Goal: Task Accomplishment & Management: Complete application form

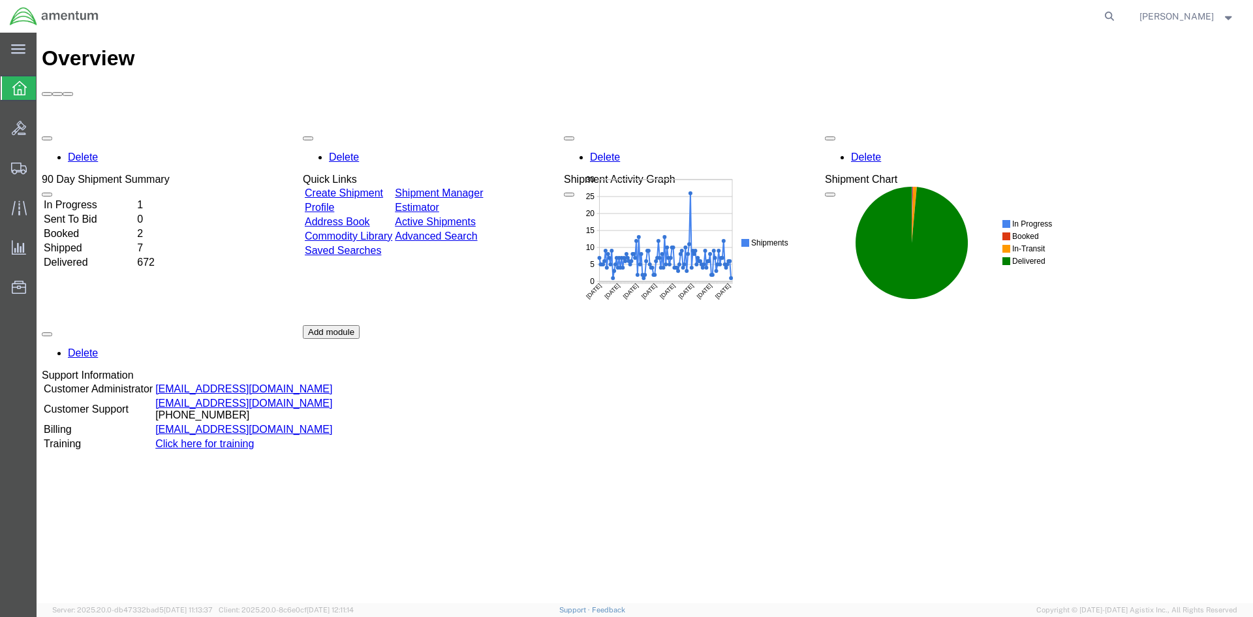
click at [335, 137] on div "Delete 90 Day Shipment Summary In Progress 1 Sent To Bid 0 Booked 2 Shipped 7 D…" at bounding box center [645, 325] width 1206 height 392
click at [341, 129] on div "Delete 90 Day Shipment Summary In Progress 1 Sent To Bid 0 Booked 2 Shipped 7 D…" at bounding box center [645, 325] width 1206 height 392
click at [341, 187] on link "Create Shipment" at bounding box center [344, 192] width 78 height 11
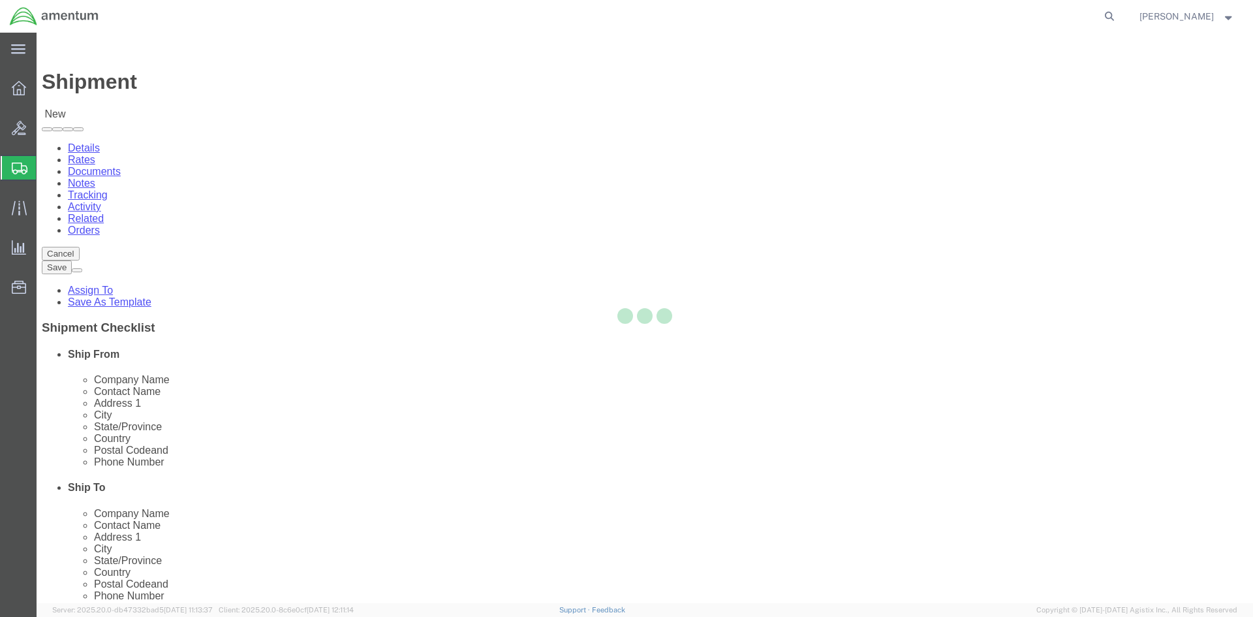
select select
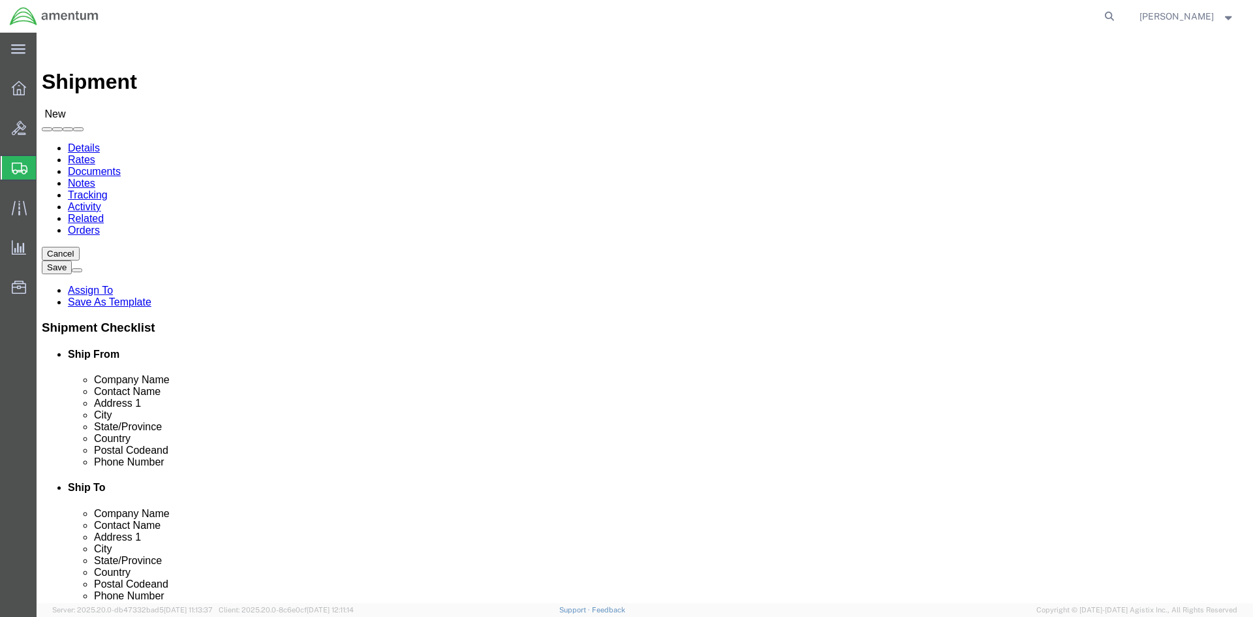
select select "MYPROFILE"
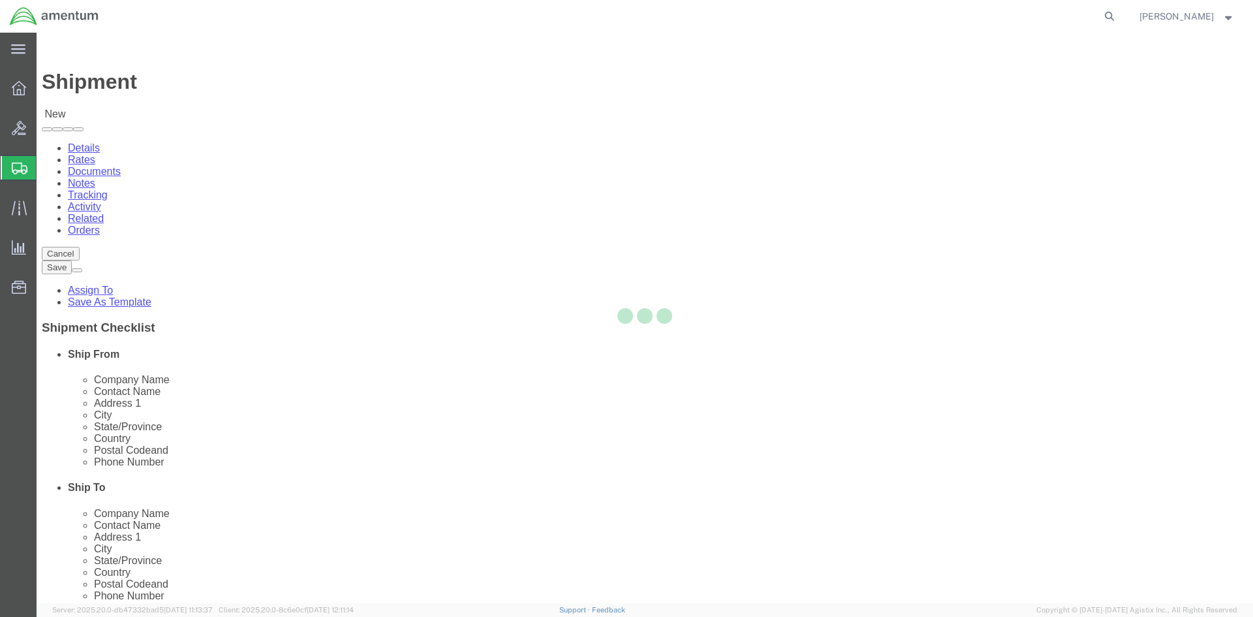
type input "Amentum Services, Inc."
type input "[PERSON_NAME]"
type input "Hangar 1002, [GEOGRAPHIC_DATA]"
type input "[GEOGRAPHIC_DATA]"
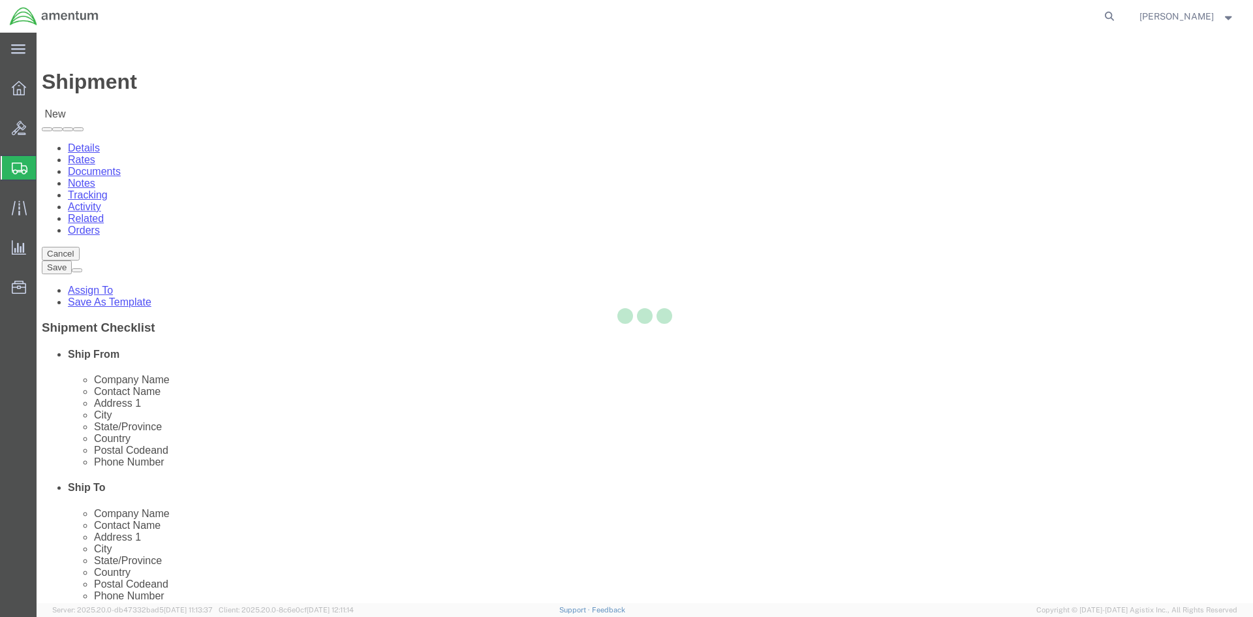
type input "32212"
type input "9049806801"
type input "[PERSON_NAME][EMAIL_ADDRESS][PERSON_NAME][DOMAIN_NAME]"
checkbox input "true"
select select "FL"
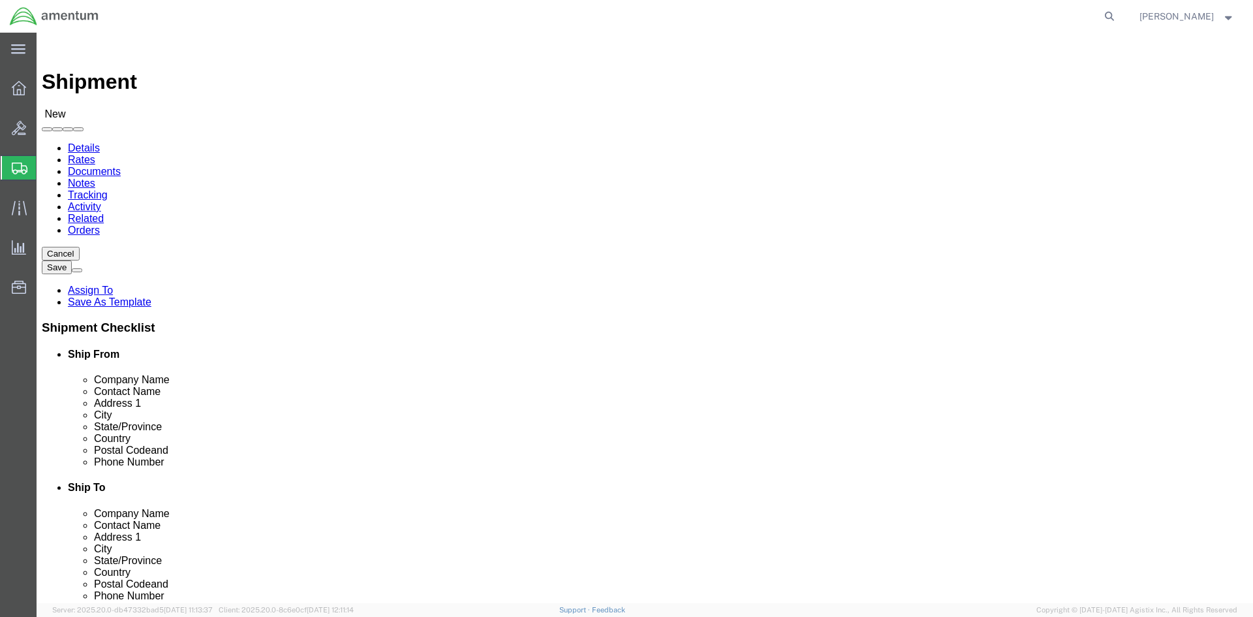
type input "epr"
select select "49933"
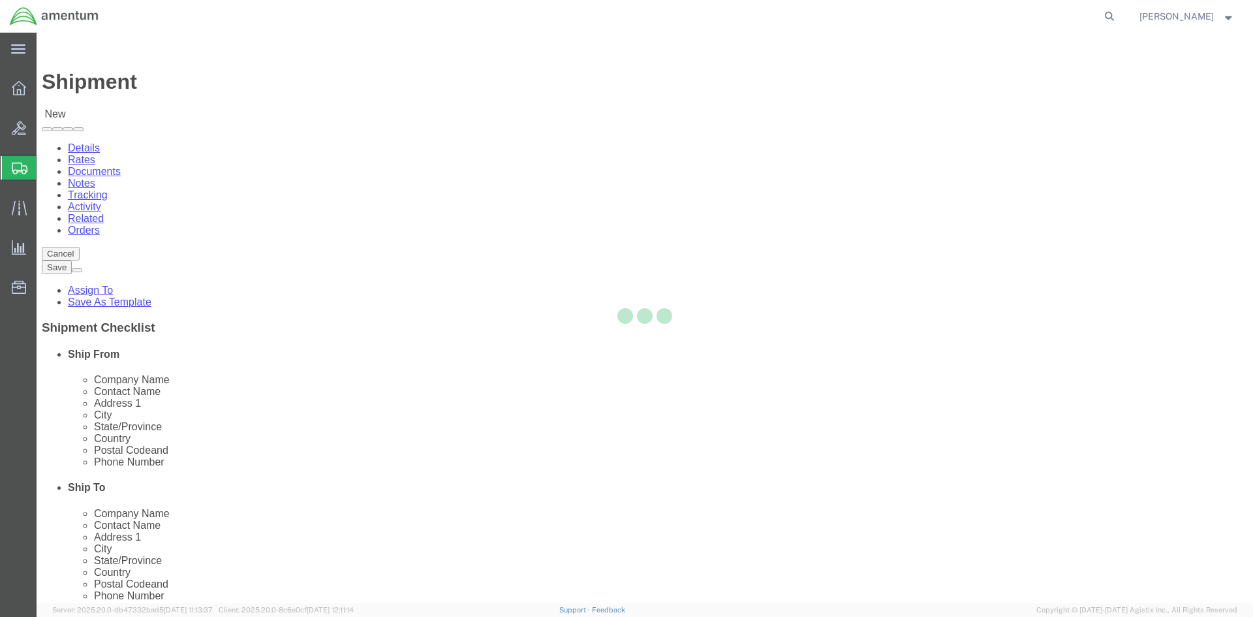
type input "Amentum Services, Inc"
type input "[PERSON_NAME]"
type input "[STREET_ADDRESS]"
type input "c/o Amentum Services, Inc."
type input "Aguadilla"
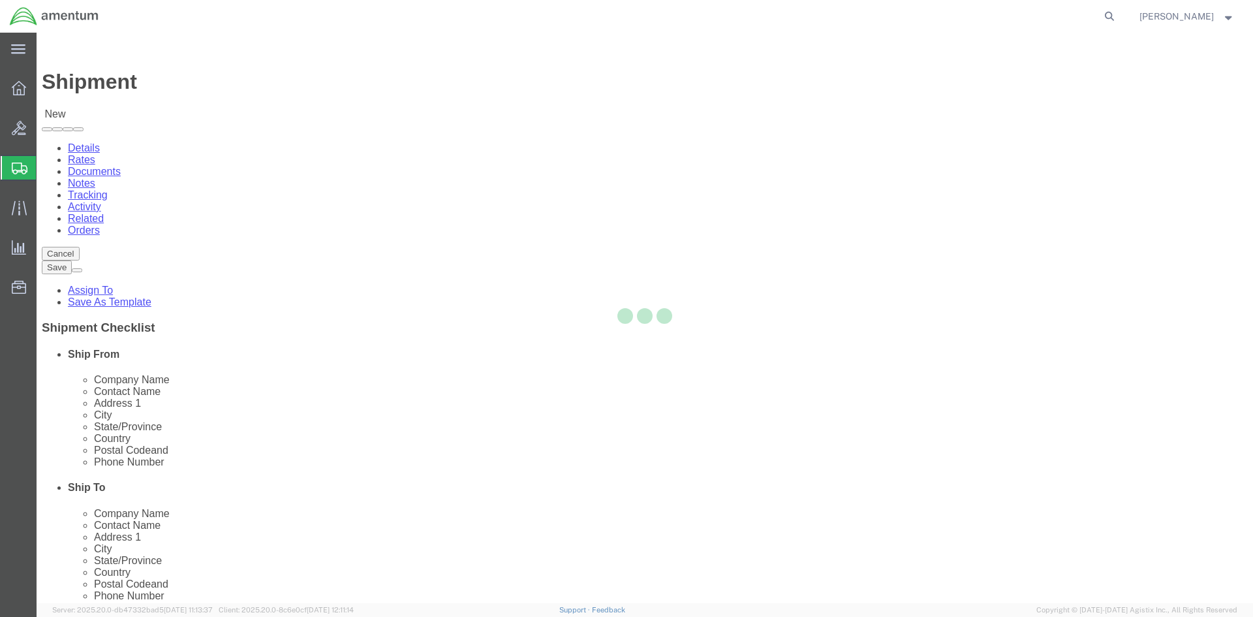
select select "PR"
type input "00604"
type input "[PHONE_NUMBER]"
type input "[PERSON_NAME][EMAIL_ADDRESS][PERSON_NAME][DOMAIN_NAME]"
checkbox input "true"
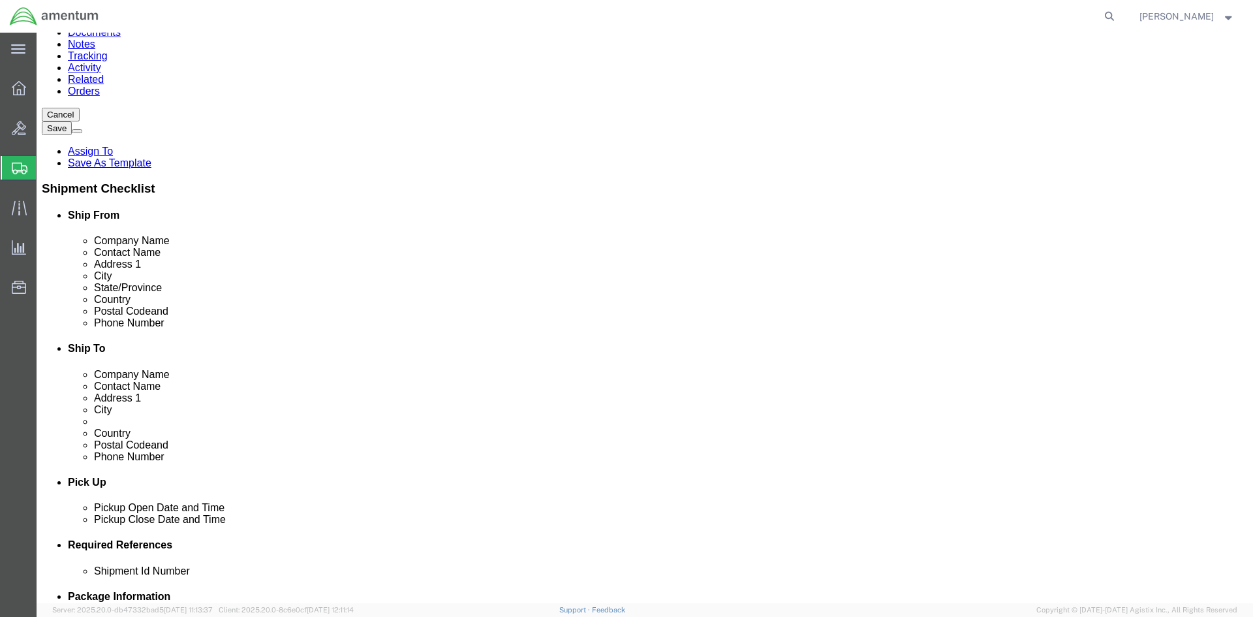
scroll to position [196, 0]
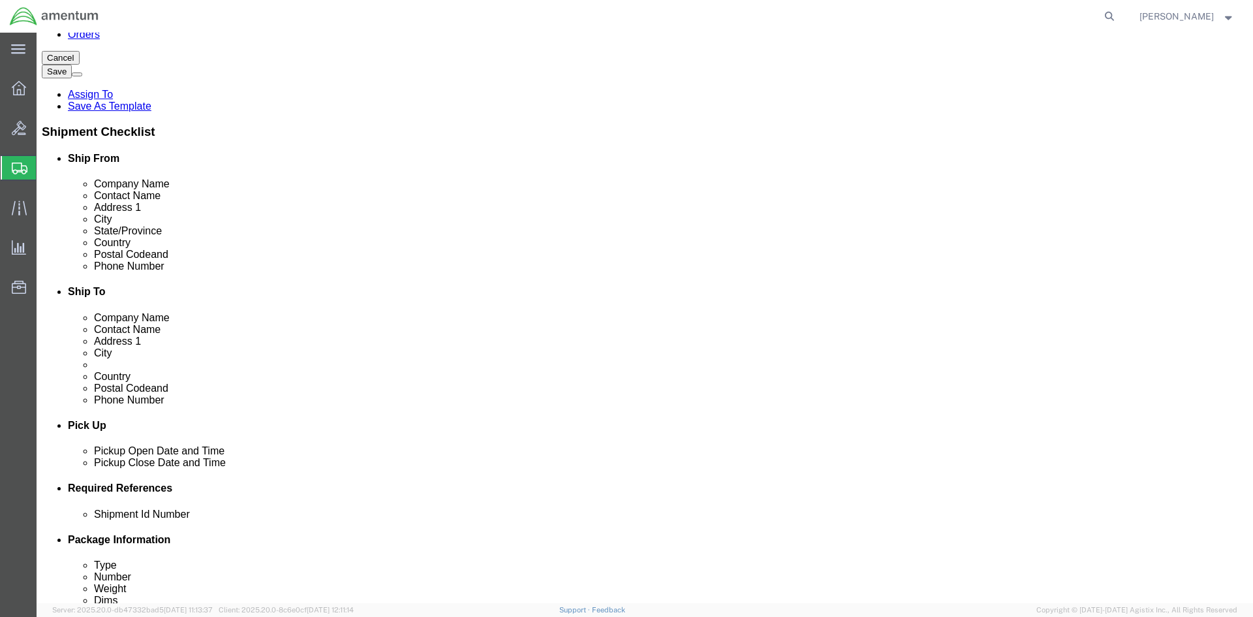
click div "[DATE] 12:00 PM"
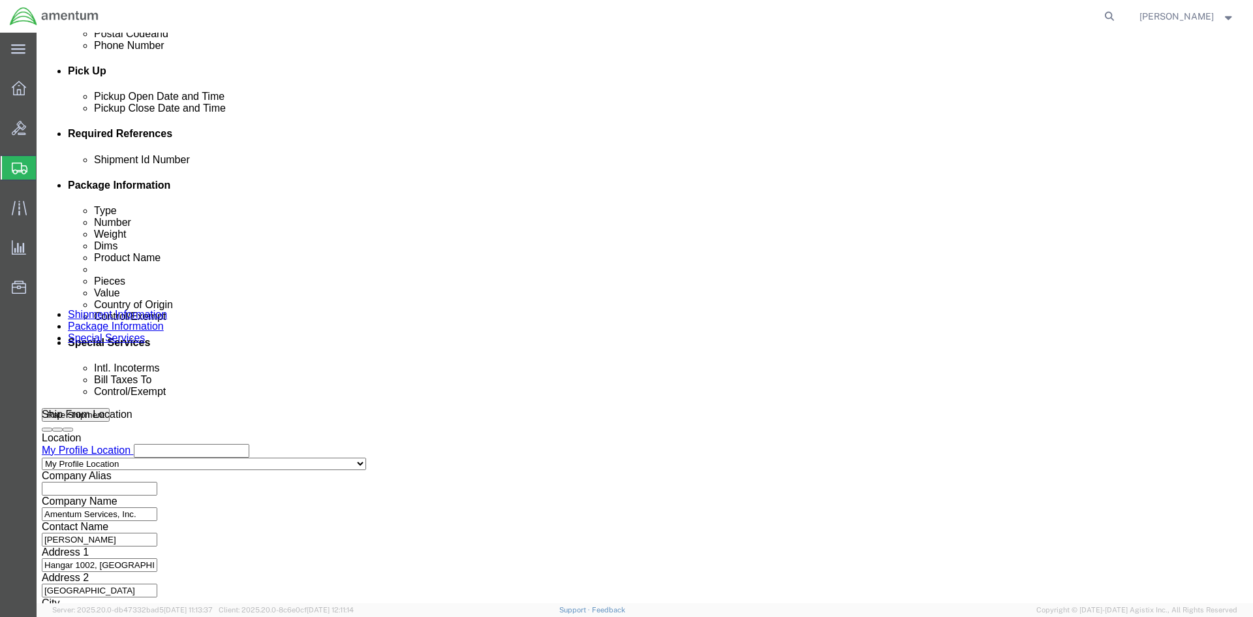
type input "1:00 PM"
click button "Apply"
click select "Select Air Less than Truckload Multi-Leg Ocean Freight Rail Small Parcel Truckl…"
select select "SMAL"
click select "Select Air Less than Truckload Multi-Leg Ocean Freight Rail Small Parcel Truckl…"
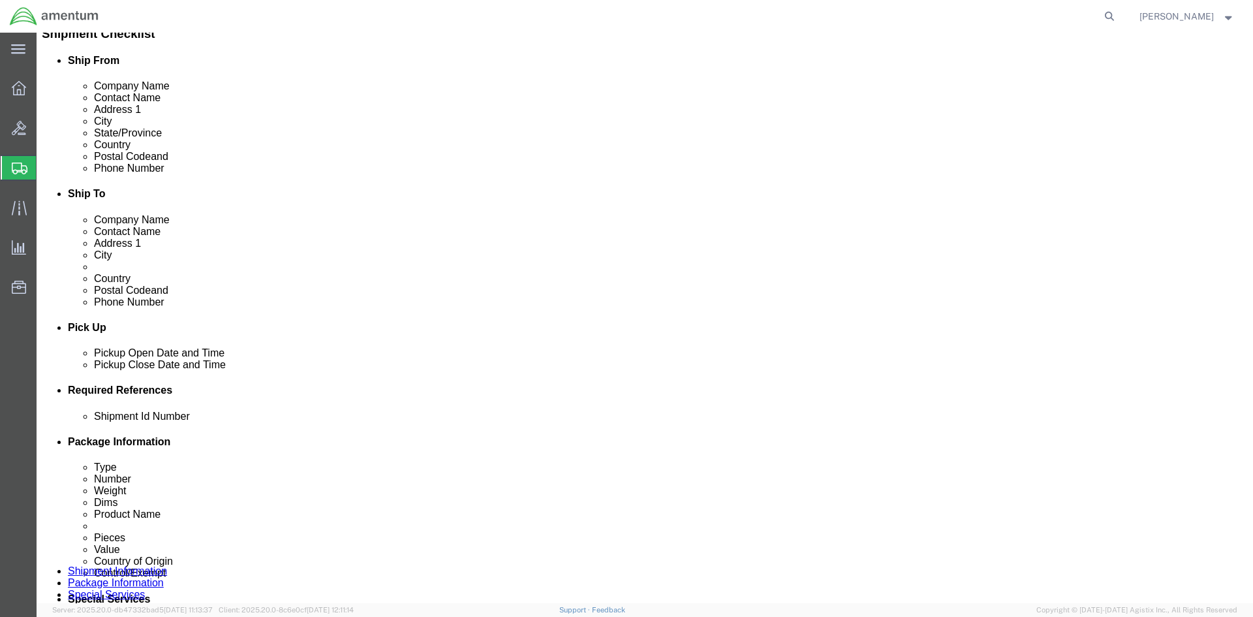
scroll to position [289, 0]
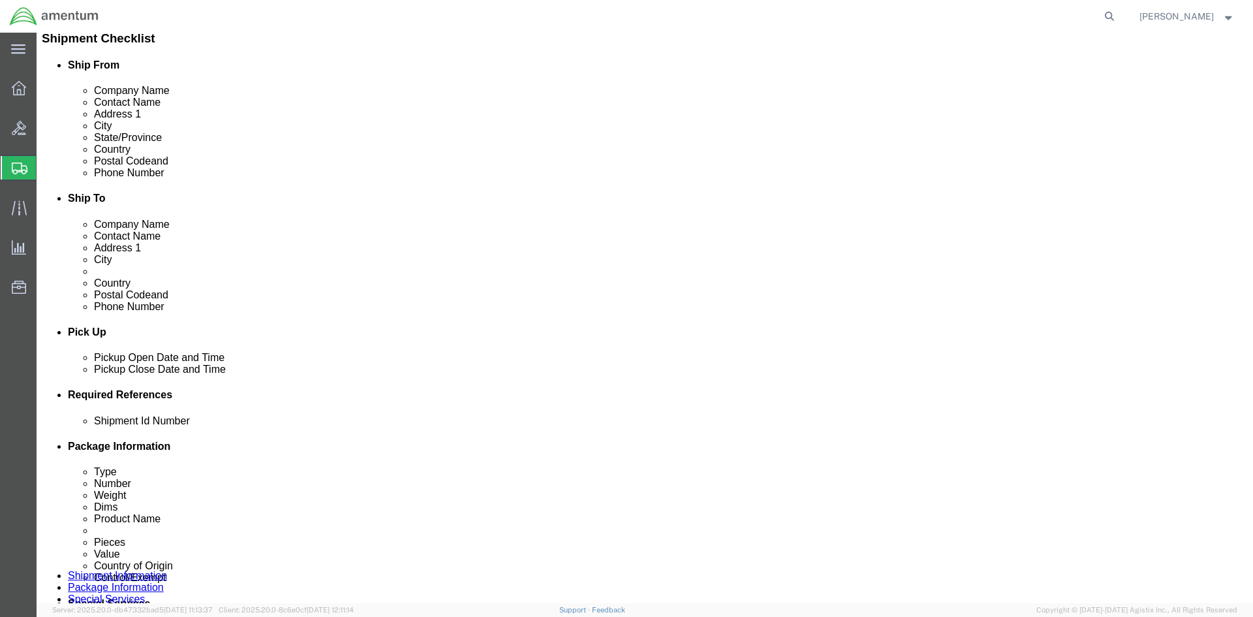
click div "[DATE] 2:00 PM"
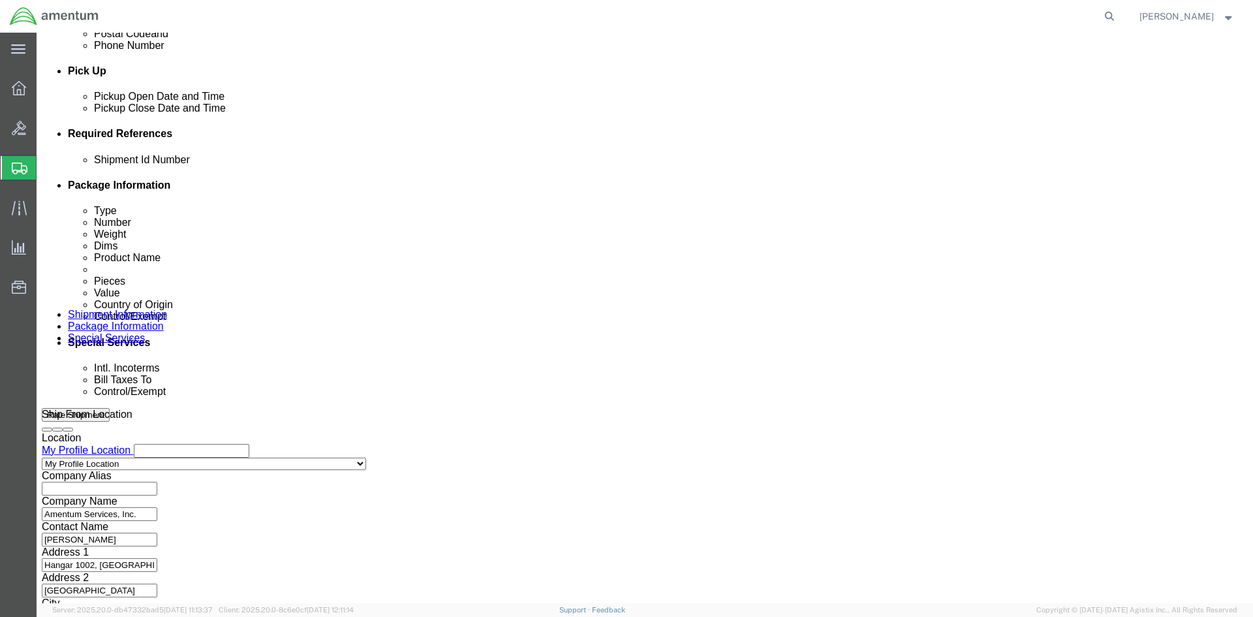
type input "4:00 PM"
click button "Apply"
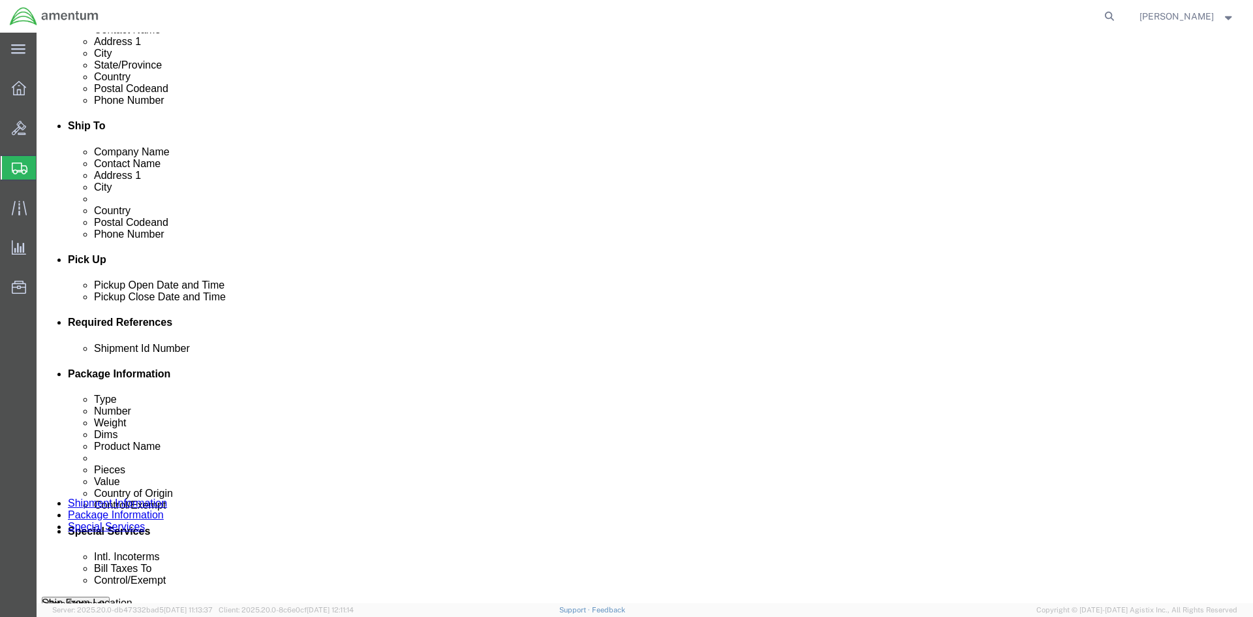
scroll to position [354, 0]
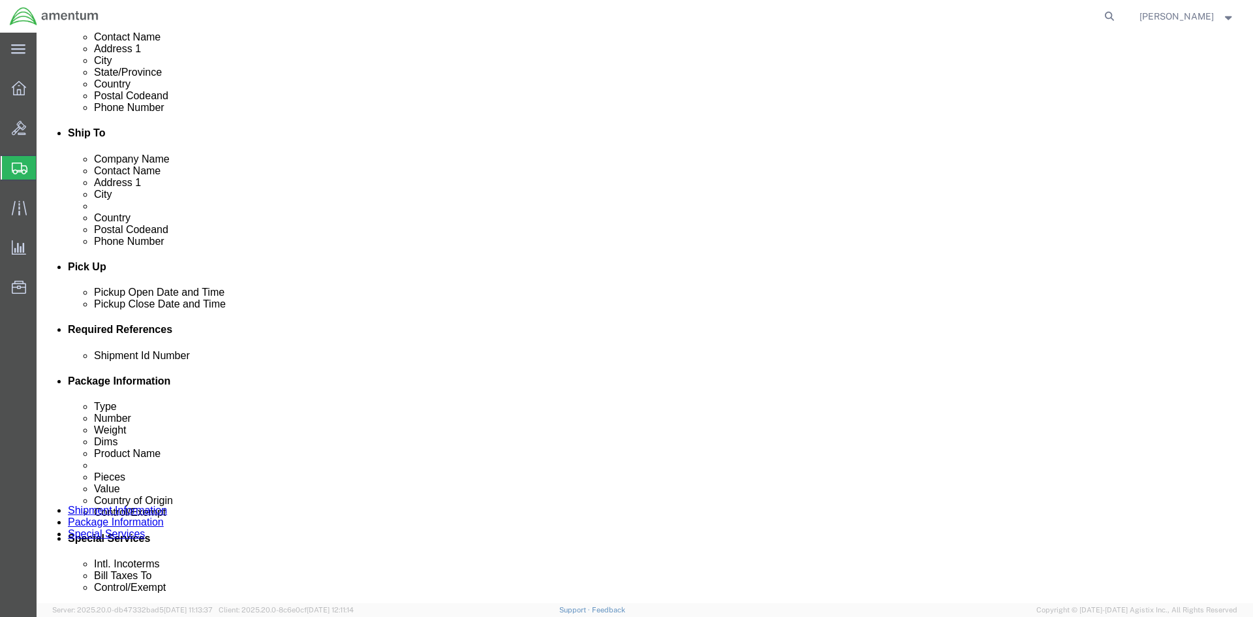
click input "text"
type input "5279EJA100T"
click button "Add reference"
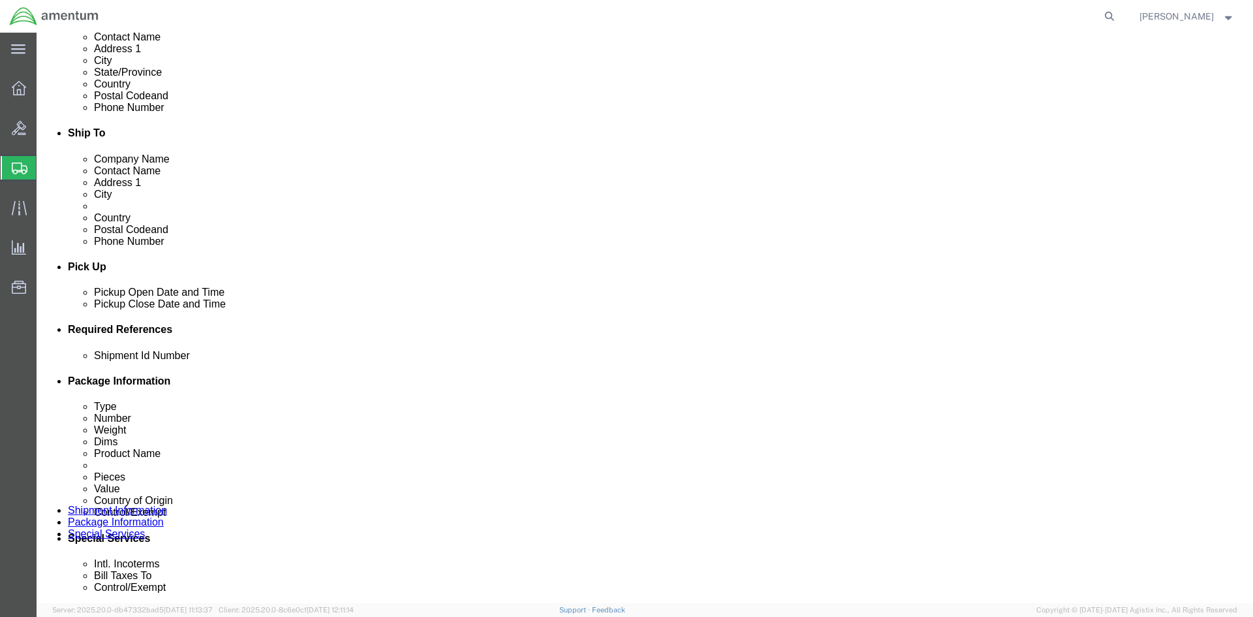
click select "Select Account Type Activity ID Airline Appointment Number ASN Batch Request # …"
select select "DEPT"
click select "Select Account Type Activity ID Airline Appointment Number ASN Batch Request # …"
click input "text"
type input "CBP"
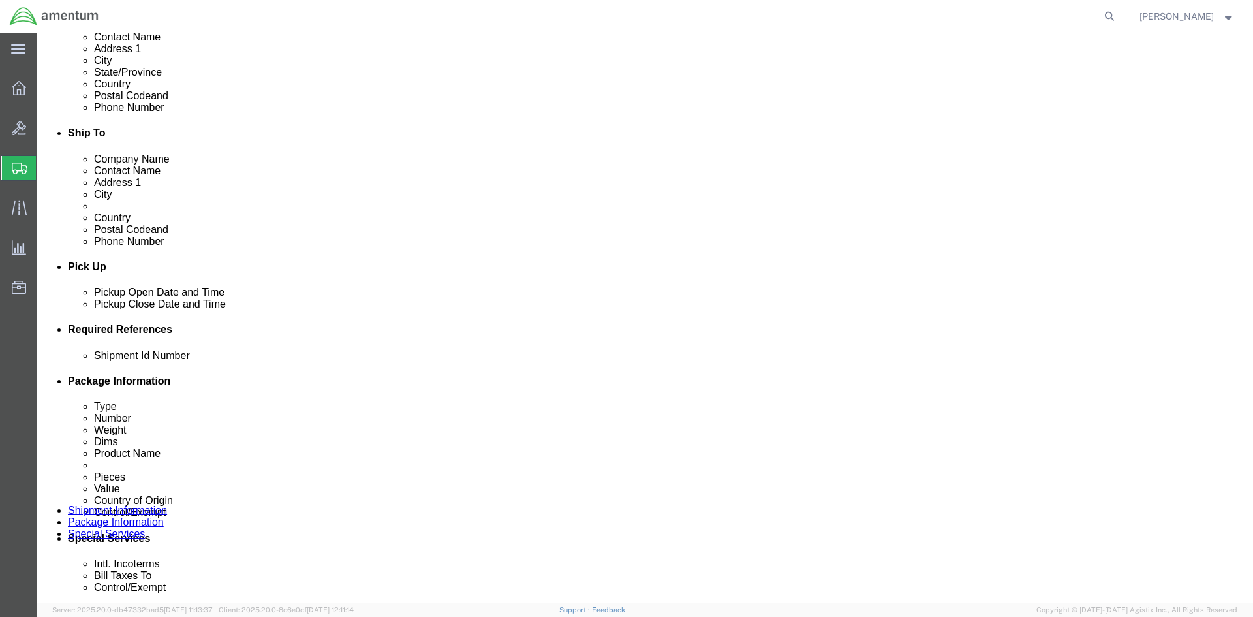
drag, startPoint x: 888, startPoint y: 405, endPoint x: 793, endPoint y: 415, distance: 95.2
click button "Add reference"
click select "Select Account Type Activity ID Airline Appointment Number ASN Batch Request # …"
select select "GLCD"
click select "Select Account Type Activity ID Airline Appointment Number ASN Batch Request # …"
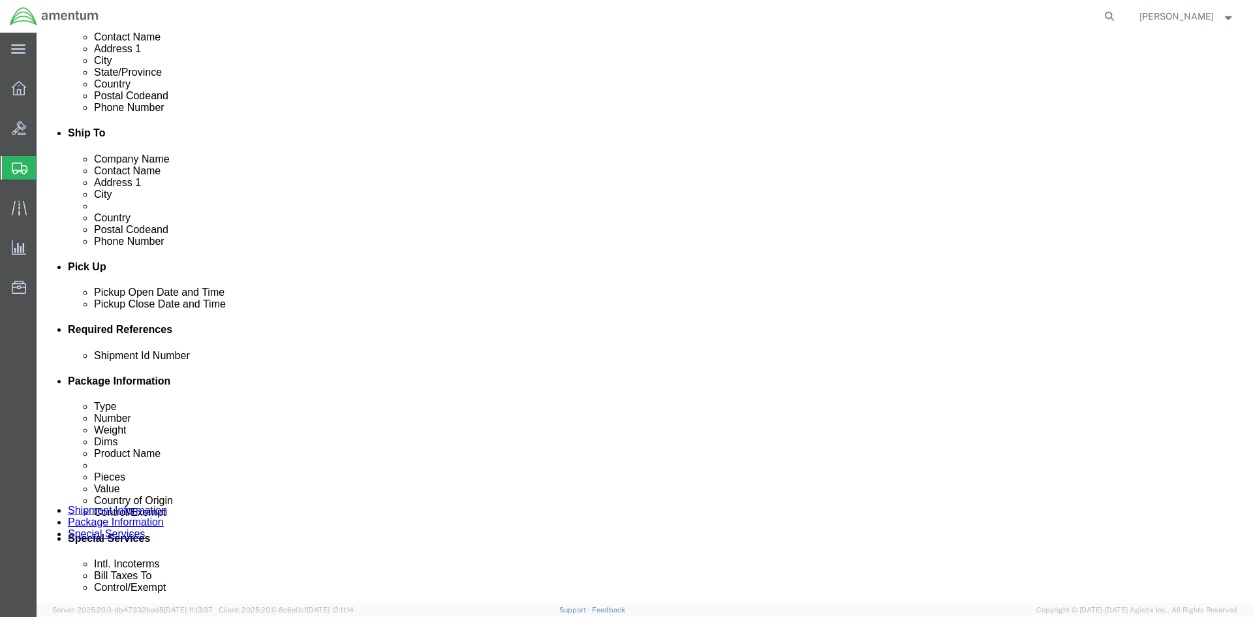
click select "Select Account Type Activity ID Airline Appointment Number ASN Batch Request # …"
select select "PROJNUM"
click select "Select Account Type Activity ID Airline Appointment Number ASN Batch Request # …"
select select "CUSTREF"
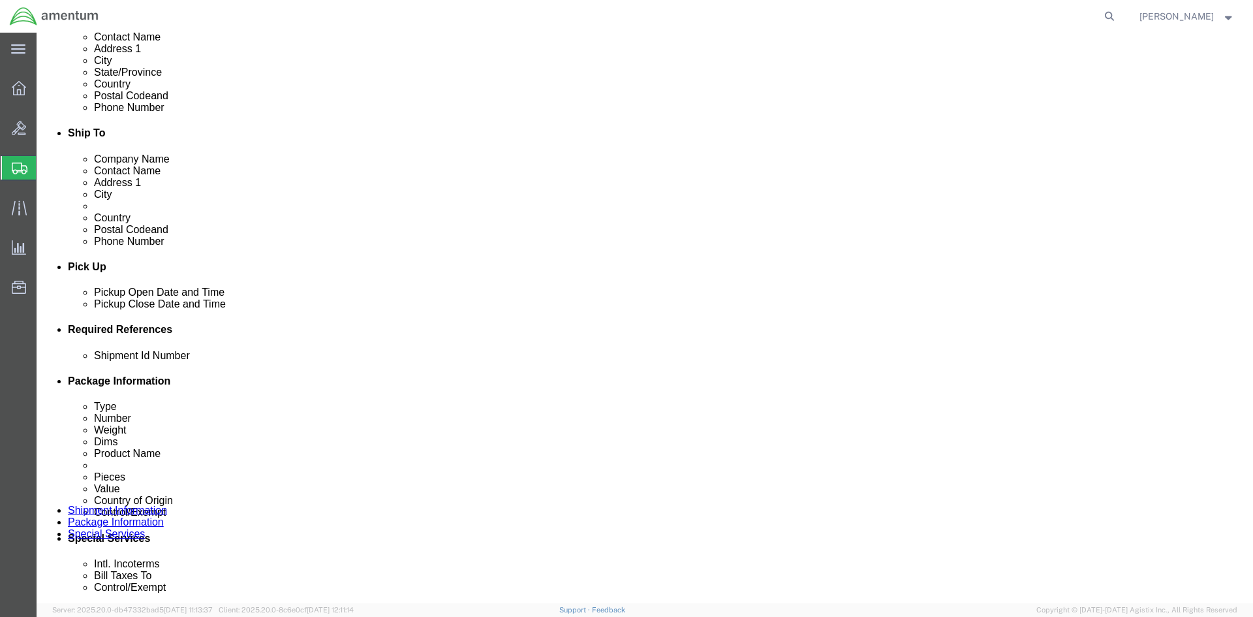
click select "Select Account Type Activity ID Airline Appointment Number ASN Batch Request # …"
drag, startPoint x: 513, startPoint y: 476, endPoint x: 507, endPoint y: 473, distance: 7.3
click input "text"
type input "AIERCRAFT PARTS"
click input "text"
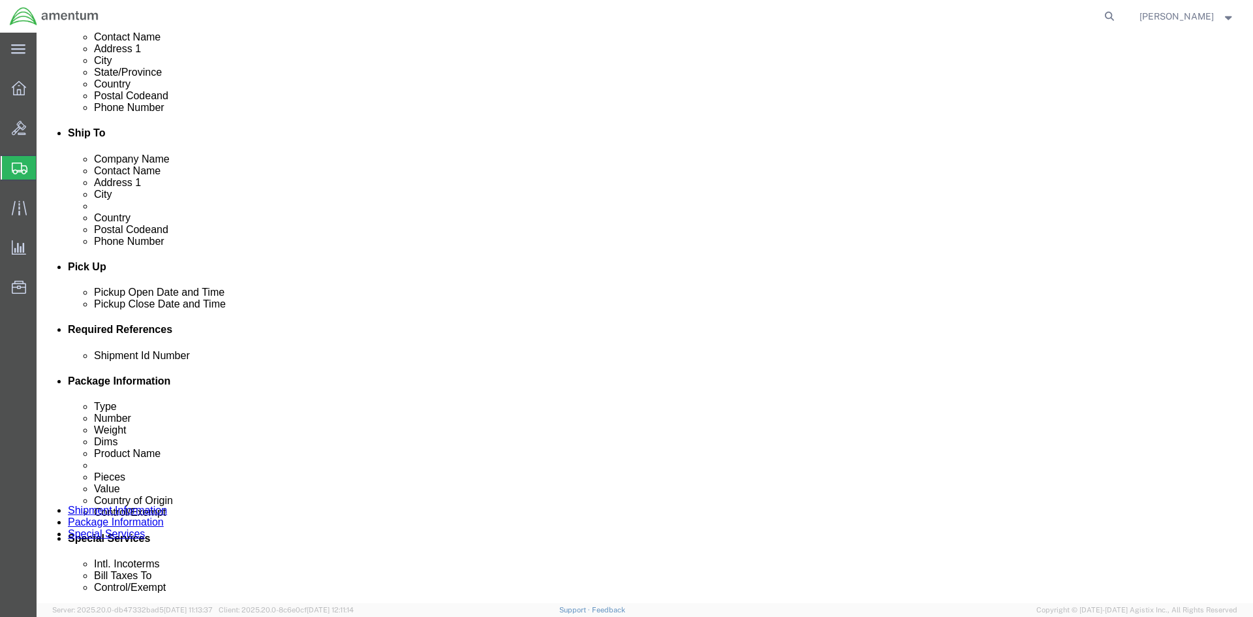
paste input "6118.04.03.2219.000.EJA.0000"
type input "6118.04.03.2219.000.EJA.0000"
click input "text"
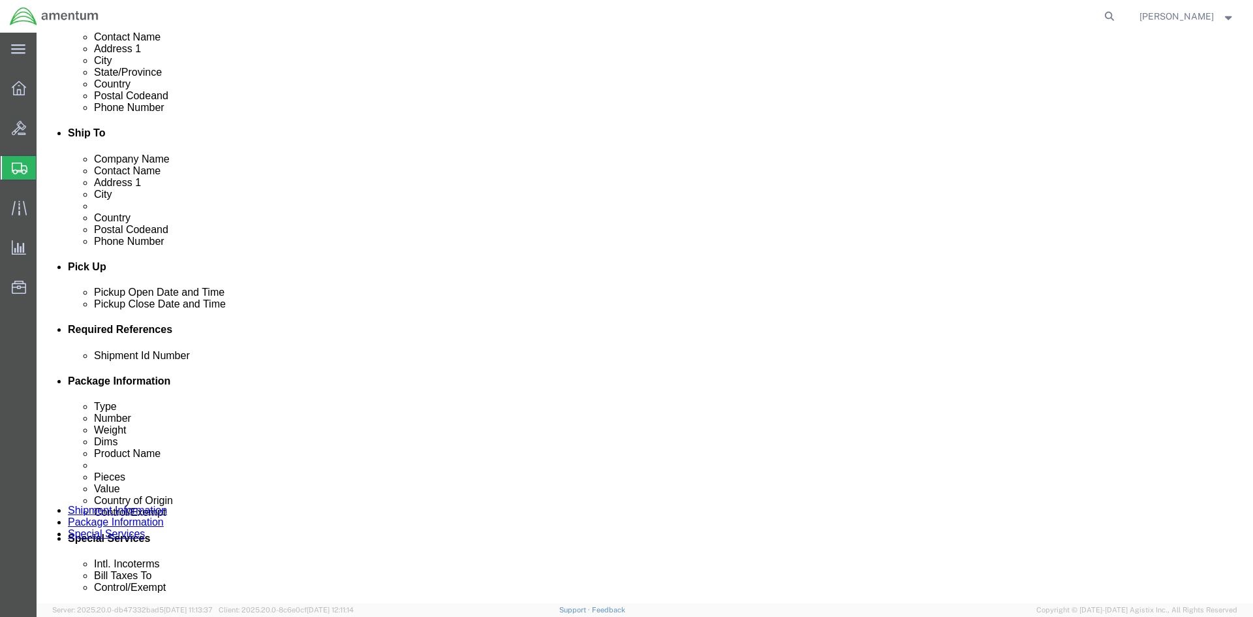
paste input "6118.04.03.2219.000.EJA.0000"
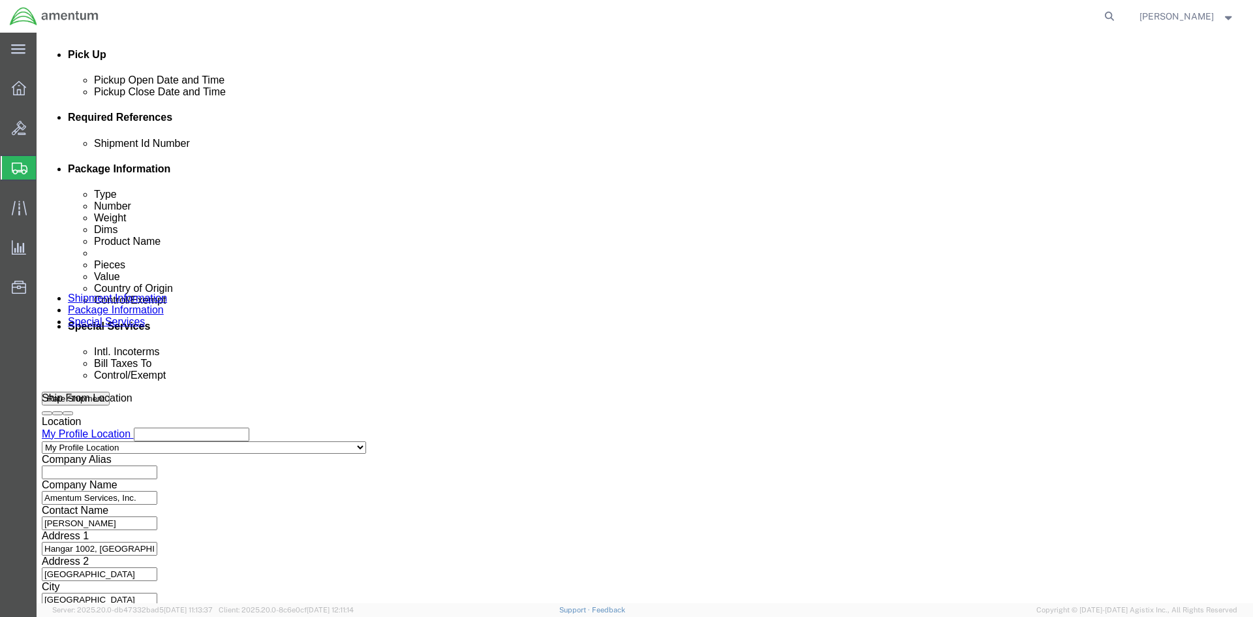
scroll to position [575, 0]
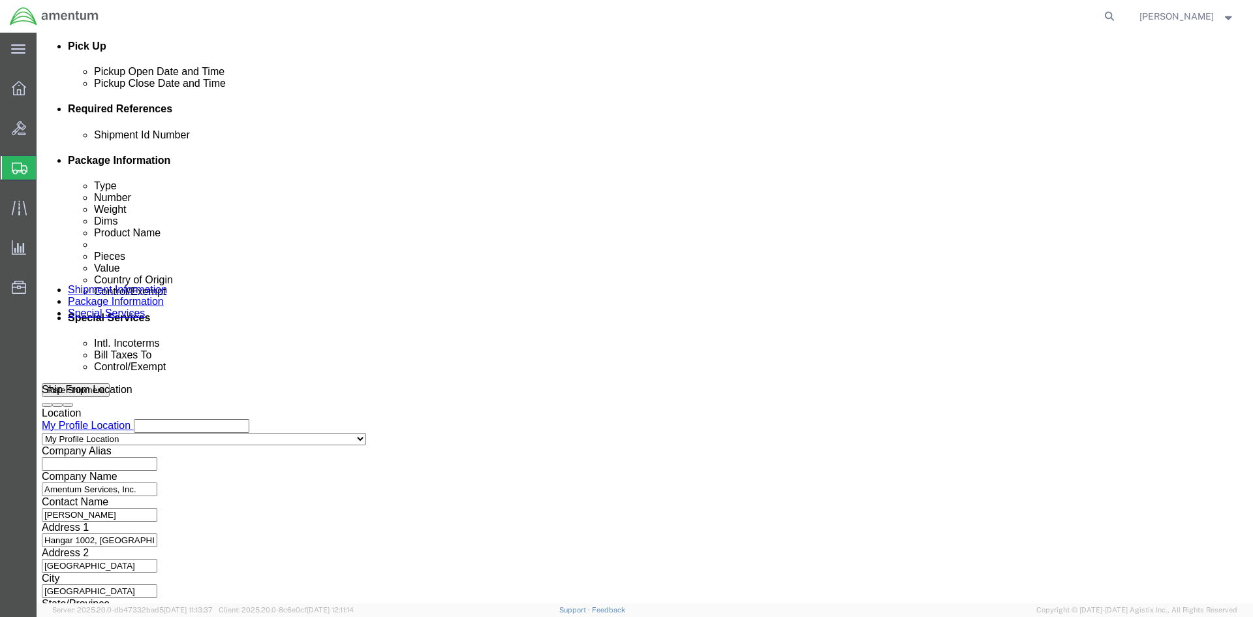
type input "6118.04.03.2219.000.EJA.0000"
click button "Continue"
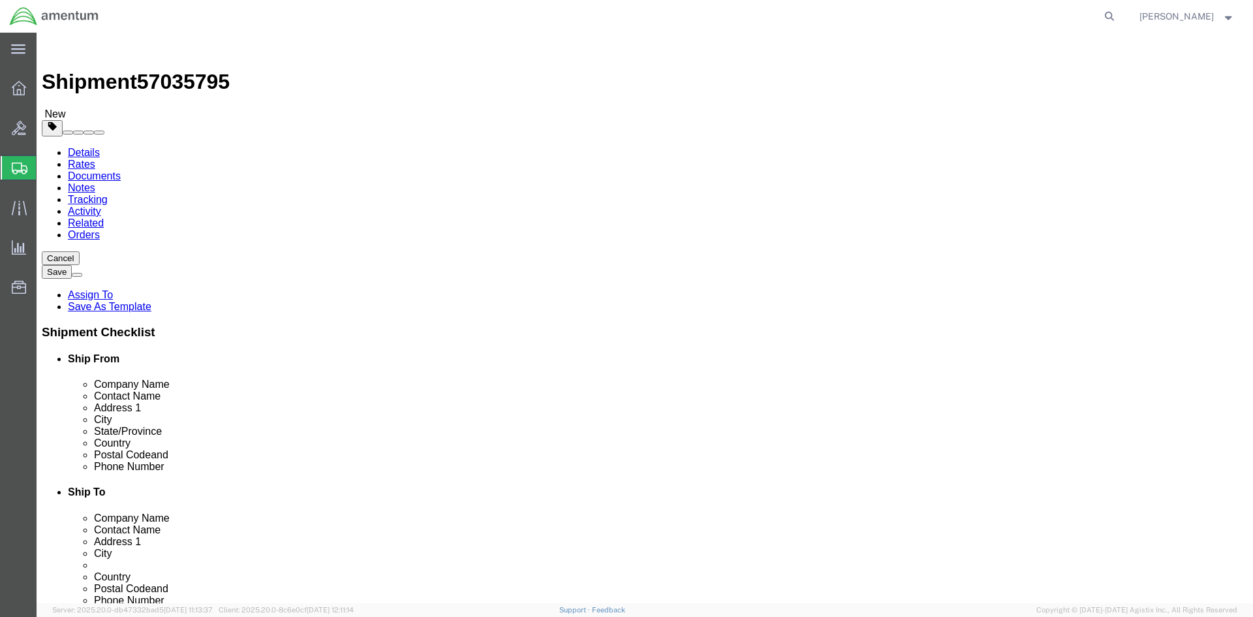
click select "Select Bale(s) Basket(s) Bolt(s) Bottle(s) Buckets Bulk Bundle(s) Can(s) Cardbo…"
select select "CBOX"
click select "Select Bale(s) Basket(s) Bolt(s) Bottle(s) Buckets Bulk Bundle(s) Can(s) Cardbo…"
click input "text"
type input "16"
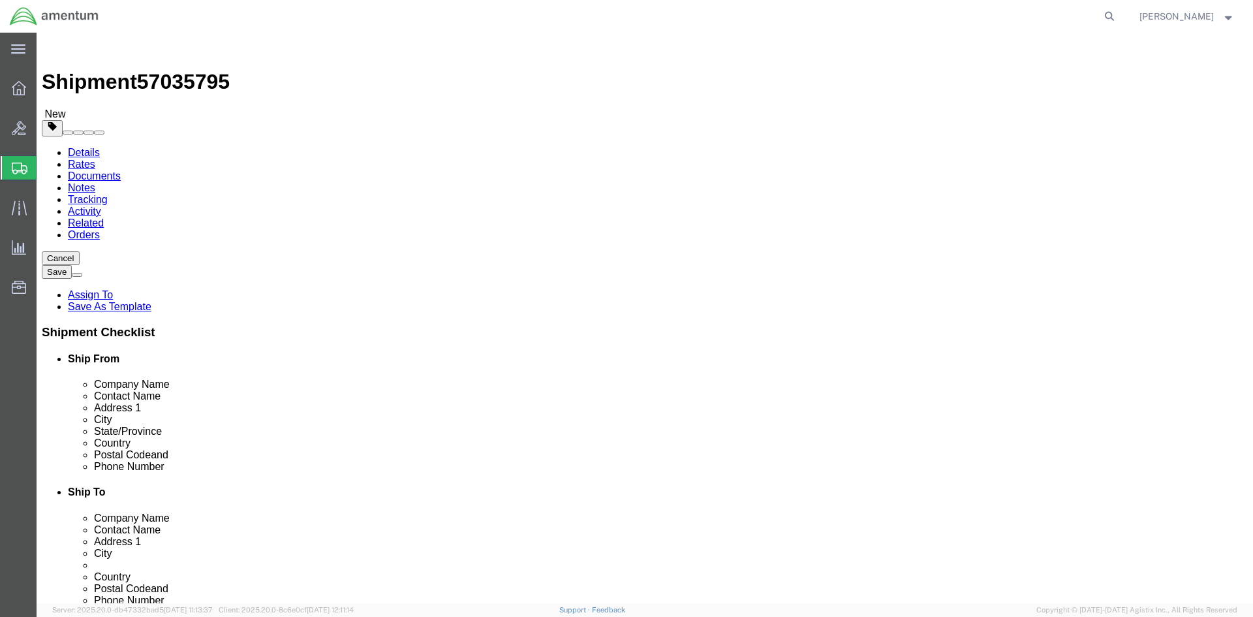
type input "13.5"
type input "11.25"
click input "0.00"
type input "9.00"
click link "Add Content"
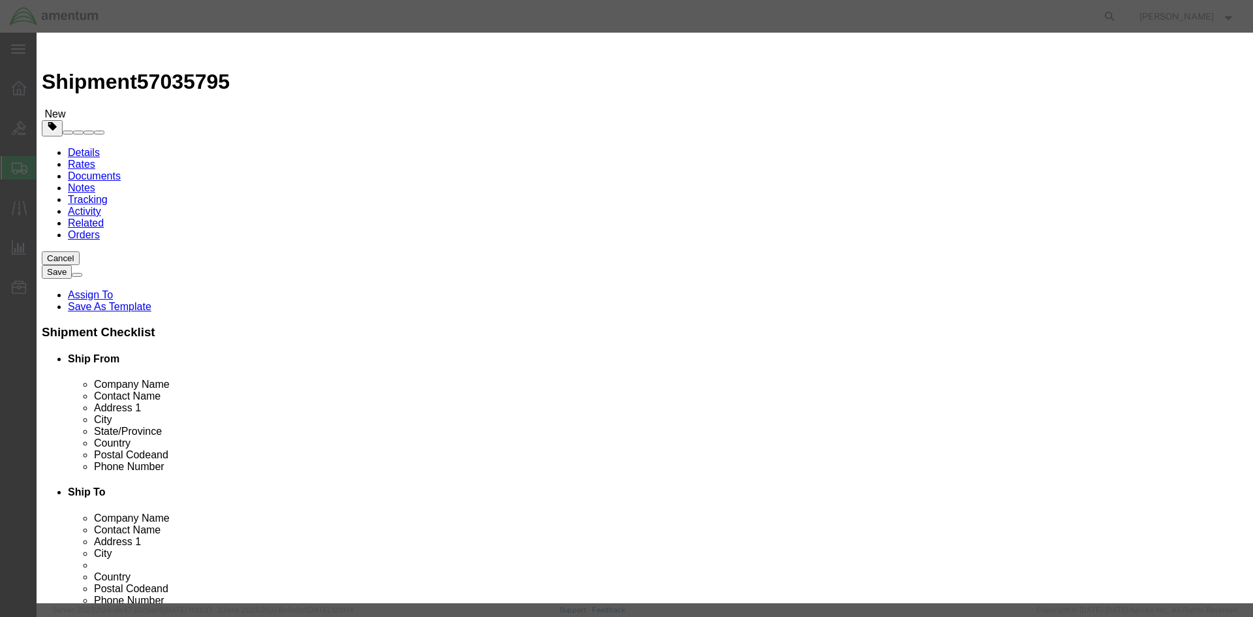
click input "text"
type input "AIRCRAFT PARTS"
type input "1"
type input "150.00"
select select "USD"
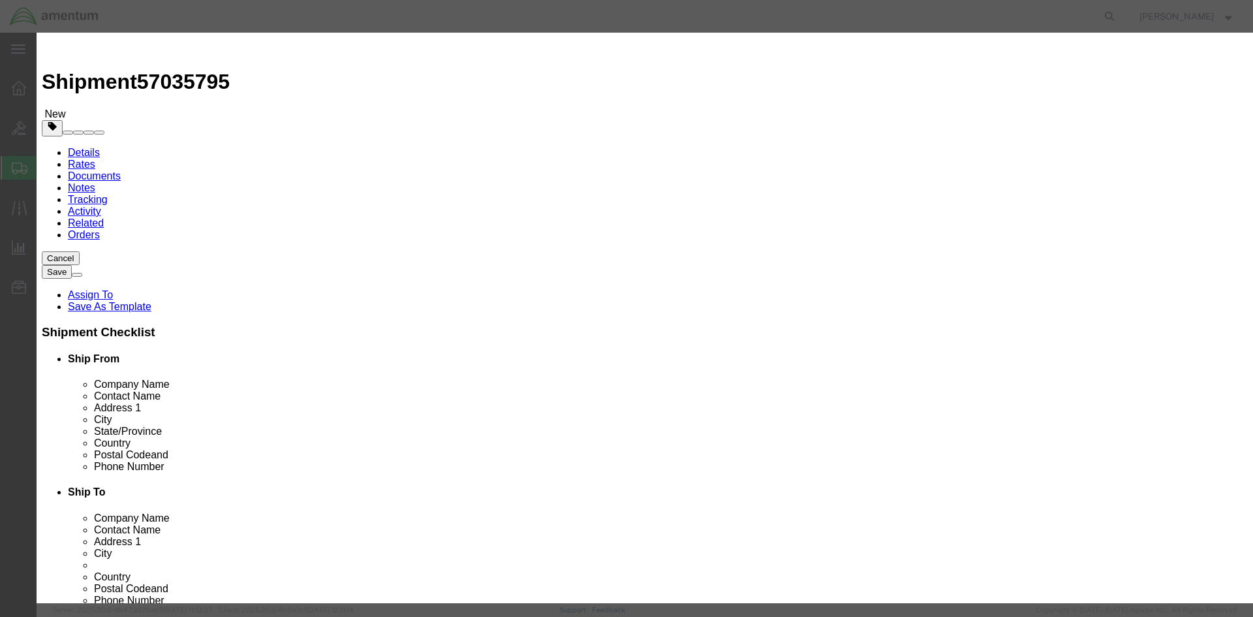
drag, startPoint x: 575, startPoint y: 168, endPoint x: 567, endPoint y: 175, distance: 10.6
click select "Select 50 55 60 65 70 85 92.5 100 125 175 250 300 400"
select select "125"
click select "Select 50 55 60 65 70 85 92.5 100 125 175 250 300 400"
click textarea
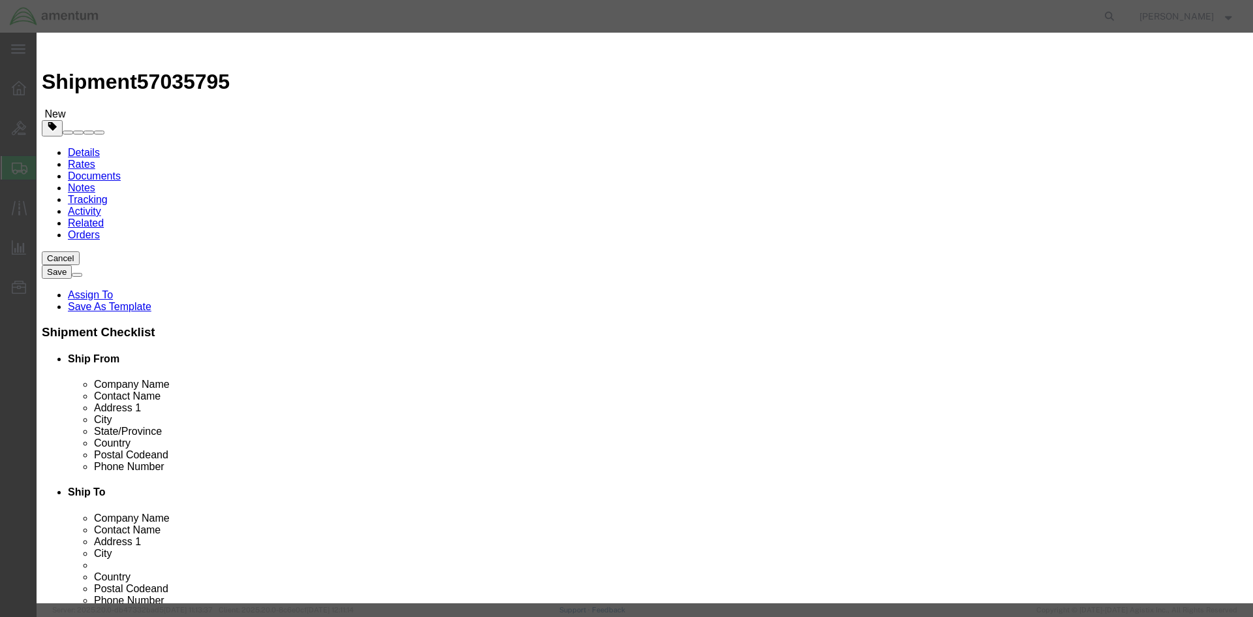
type textarea "FRAGILE. HANDLE WITH CARE!"
click input "text"
paste input "6118.04.03.2219.000.EJA.0000"
type input "6118.04.03.2219.000.EJA.0000"
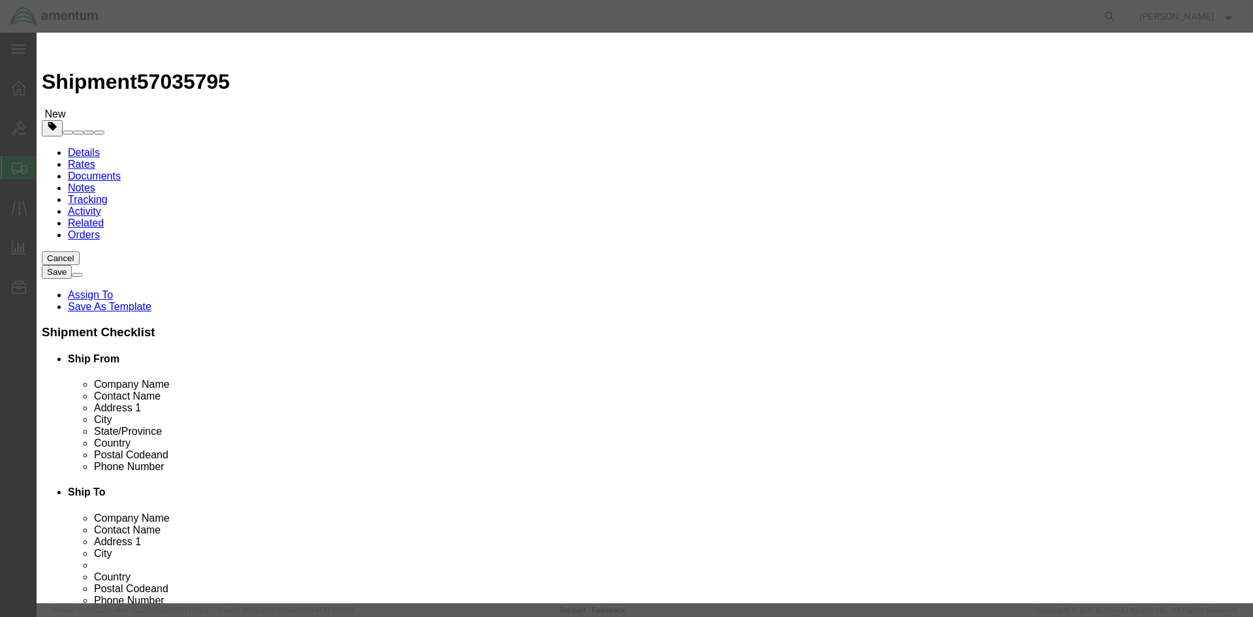
scroll to position [0, 0]
paste input "6118.04.03.2219.000.EJA.0000"
type input "6118.04.03.2219.000.EJA.0000"
click select "Select [GEOGRAPHIC_DATA] [GEOGRAPHIC_DATA] [GEOGRAPHIC_DATA] [GEOGRAPHIC_DATA] …"
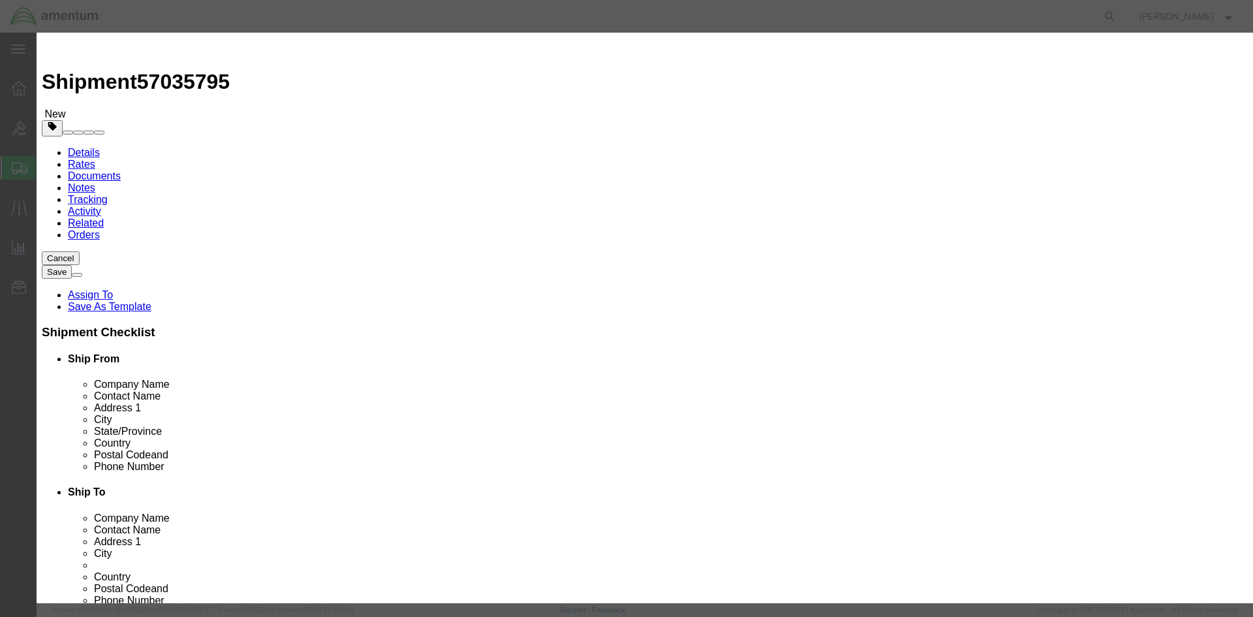
scroll to position [0, 0]
select select "US"
click select "Select [GEOGRAPHIC_DATA] [GEOGRAPHIC_DATA] [GEOGRAPHIC_DATA] [GEOGRAPHIC_DATA] …"
click select "Select Account Type Activity ID Airline Appointment Number ASN Batch Number Bil…"
select select "GLCD"
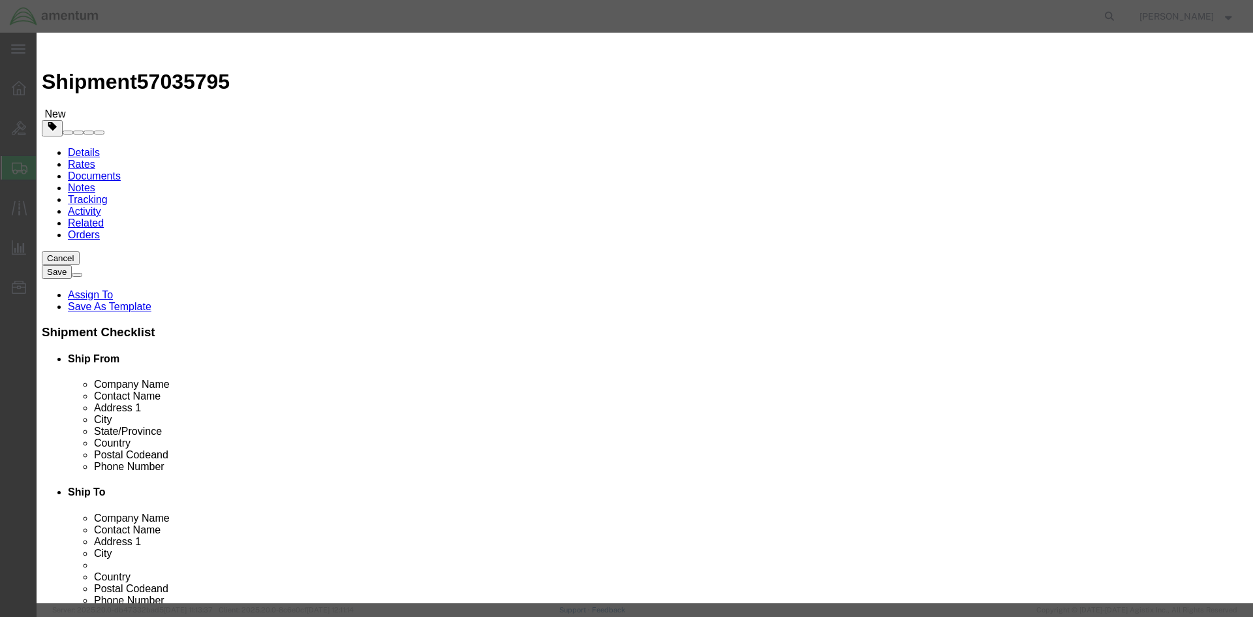
click select "Select Account Type Activity ID Airline Appointment Number ASN Batch Number Bil…"
select select "PROJNUM"
click select "Select Account Type Activity ID Airline Appointment Number ASN Batch Number Bil…"
click button "Save & Close"
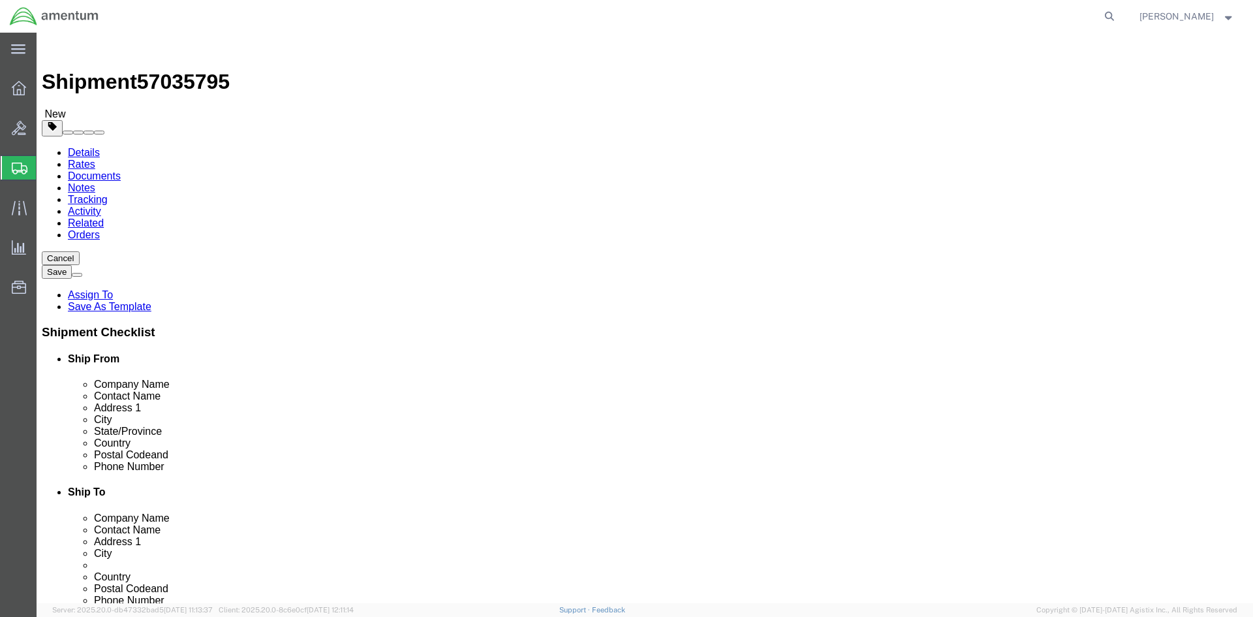
click dd "150.00 USD"
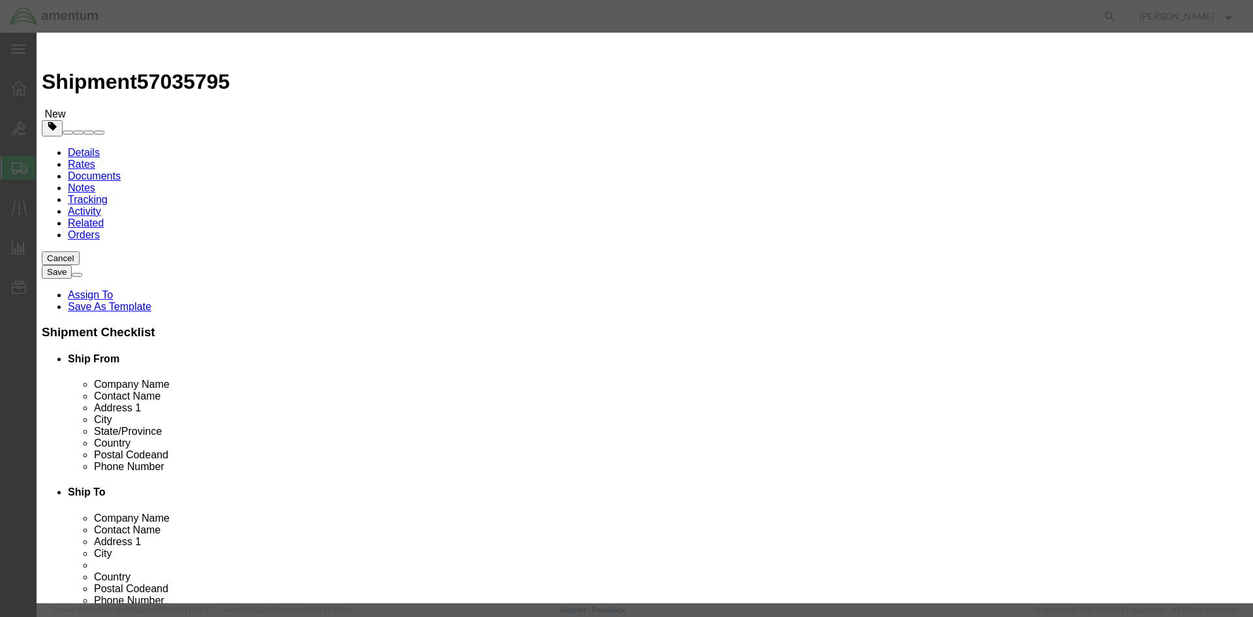
scroll to position [203, 0]
drag, startPoint x: 584, startPoint y: 287, endPoint x: 573, endPoint y: 289, distance: 11.2
click select "Select ATF BIS DEA EPA FDA FTR ITAR OFAC Other (OPA)"
select select "FTR"
click select "Select ATF BIS DEA EPA FDA FTR ITAR OFAC Other (OPA)"
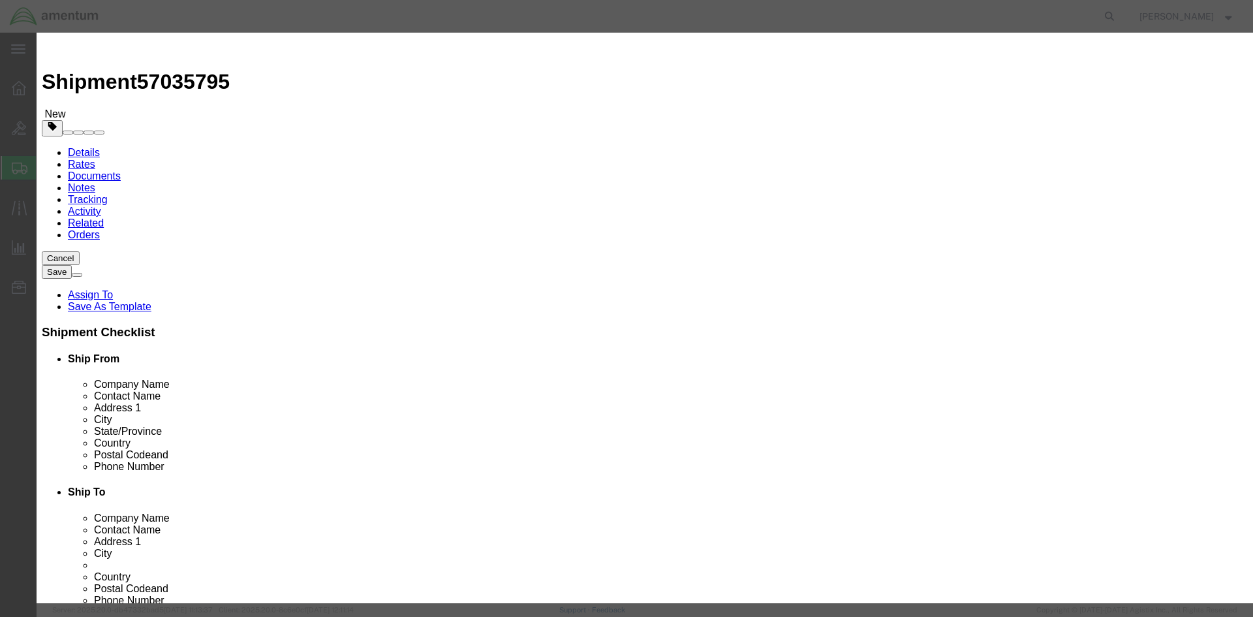
click select "Select 30.2(d)(2) 30.36 30.37(a) 30.37(f) 30.37(g) 30.37(h) 30.37(i) 30.37(j) 3…"
select select "30.37(a)"
click select "Select 30.2(d)(2) 30.36 30.37(a) 30.37(f) 30.37(g) 30.37(h) 30.37(i) 30.37(j) 3…"
click button "Save & Close"
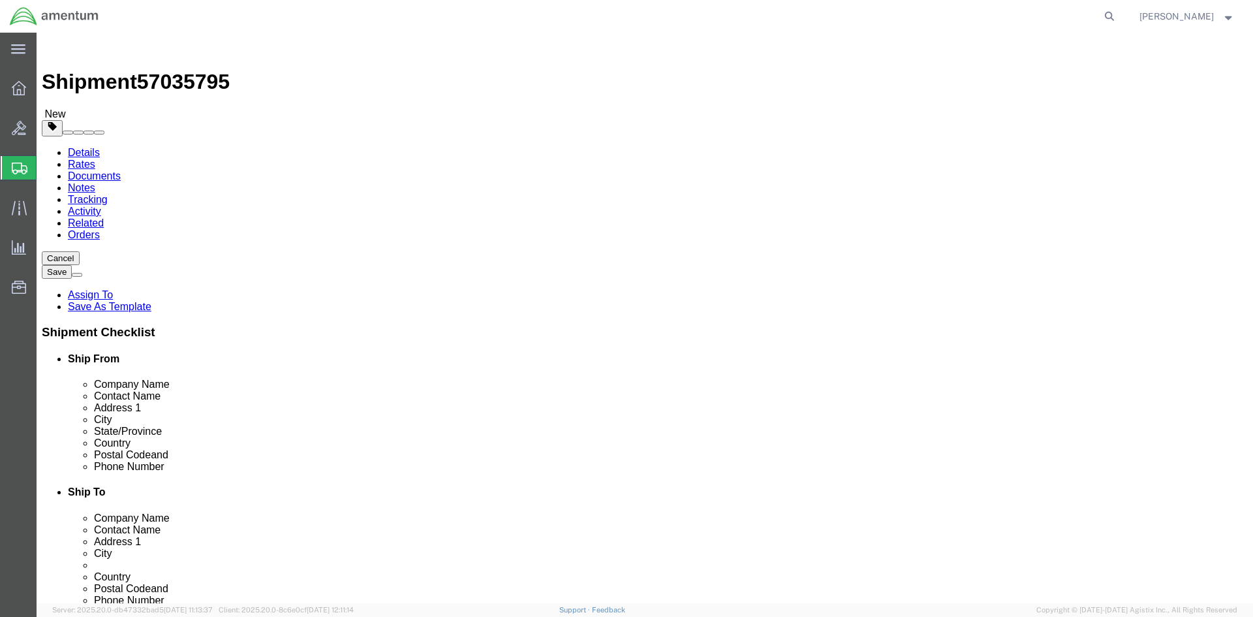
click button "Continue"
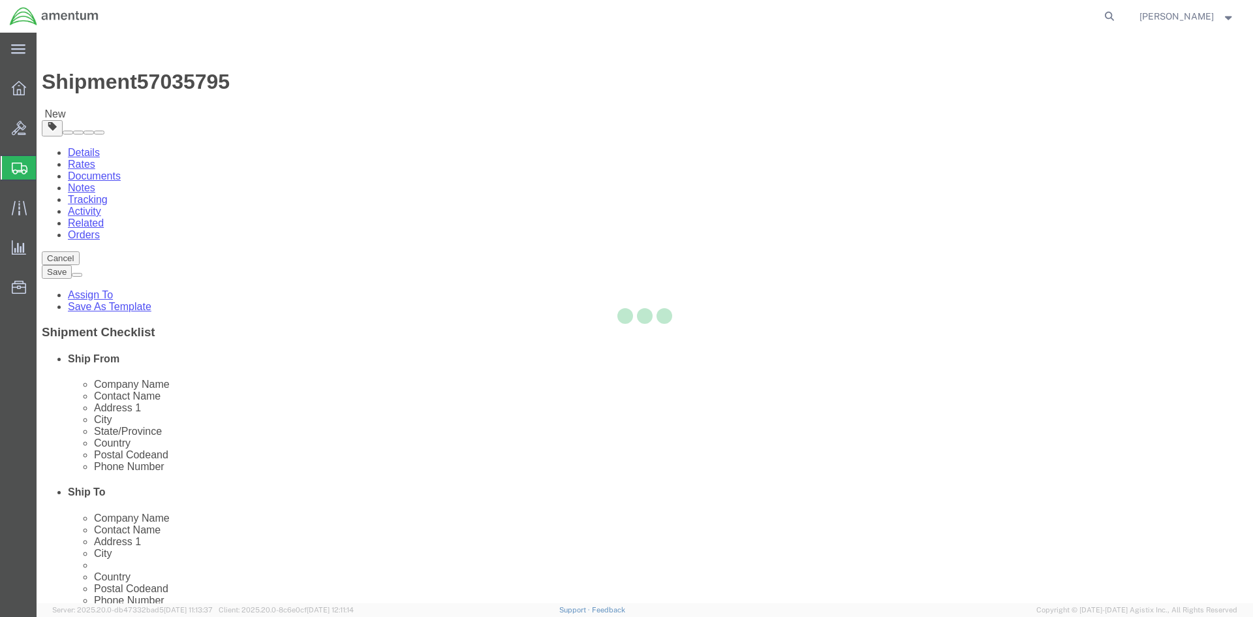
select select
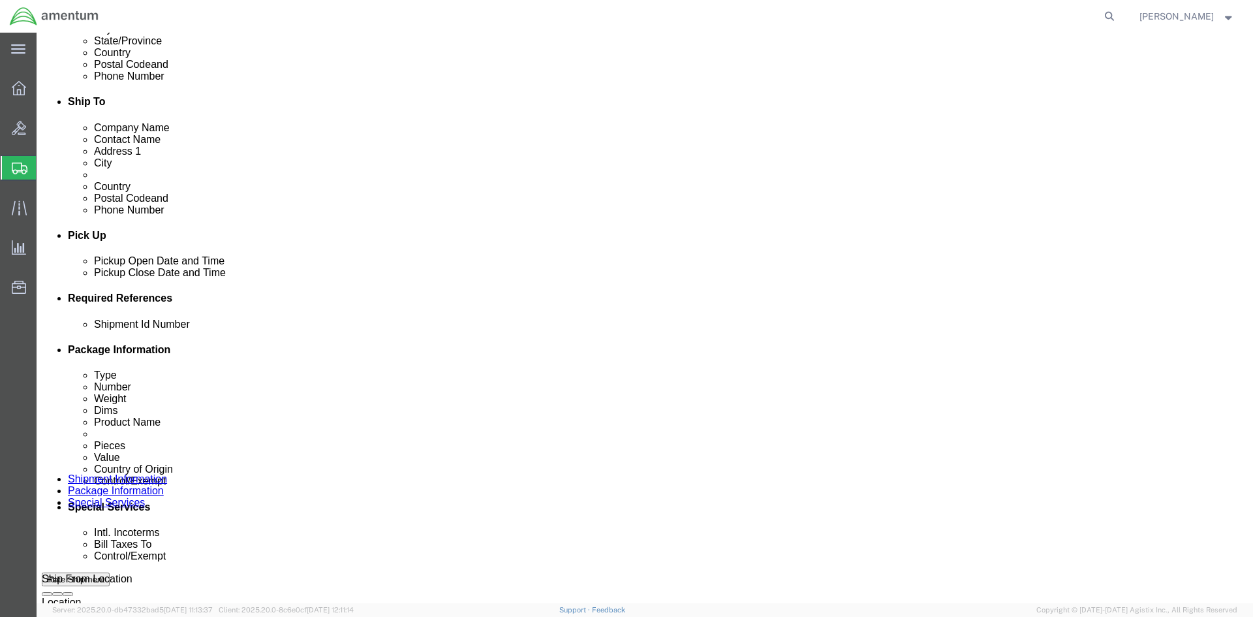
scroll to position [392, 0]
click select "Select Carriage Insurance Paid Carriage Paid To Cost and Freight Cost Insurance…"
select select "FOB"
click select "Select Carriage Insurance Paid Carriage Paid To Cost and Freight Cost Insurance…"
select select "RCPN"
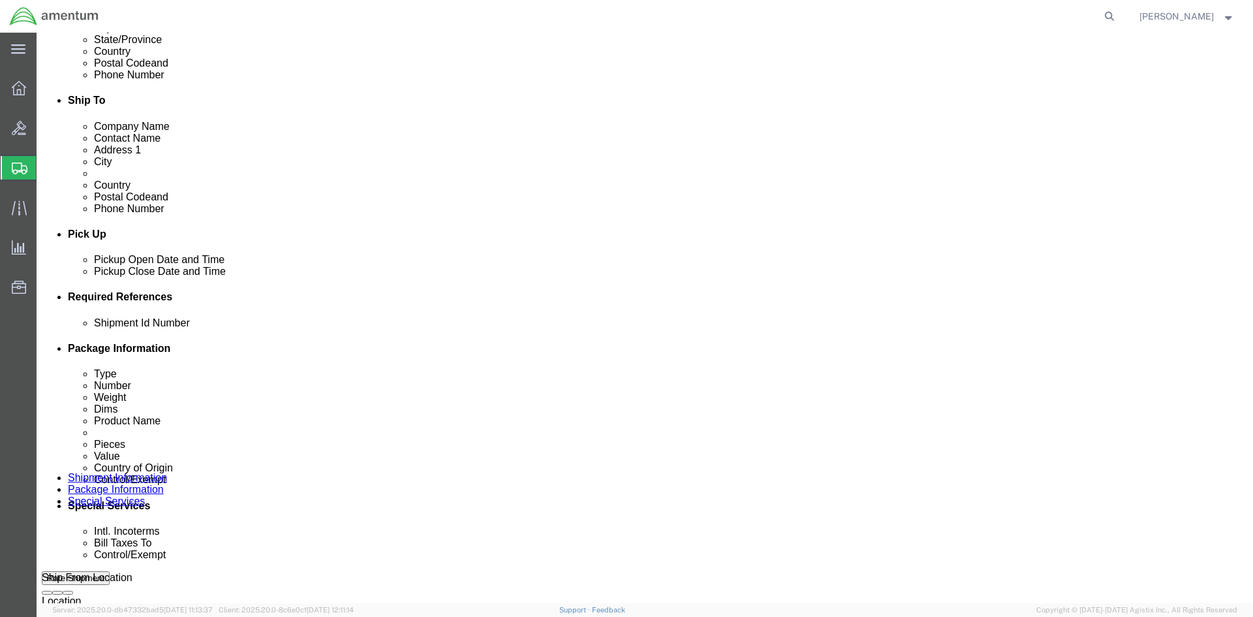
select select "RCPN"
type input "Amentum Services, Inc"
type input "[STREET_ADDRESS]"
select select "PR"
type input "[PHONE_NUMBER]"
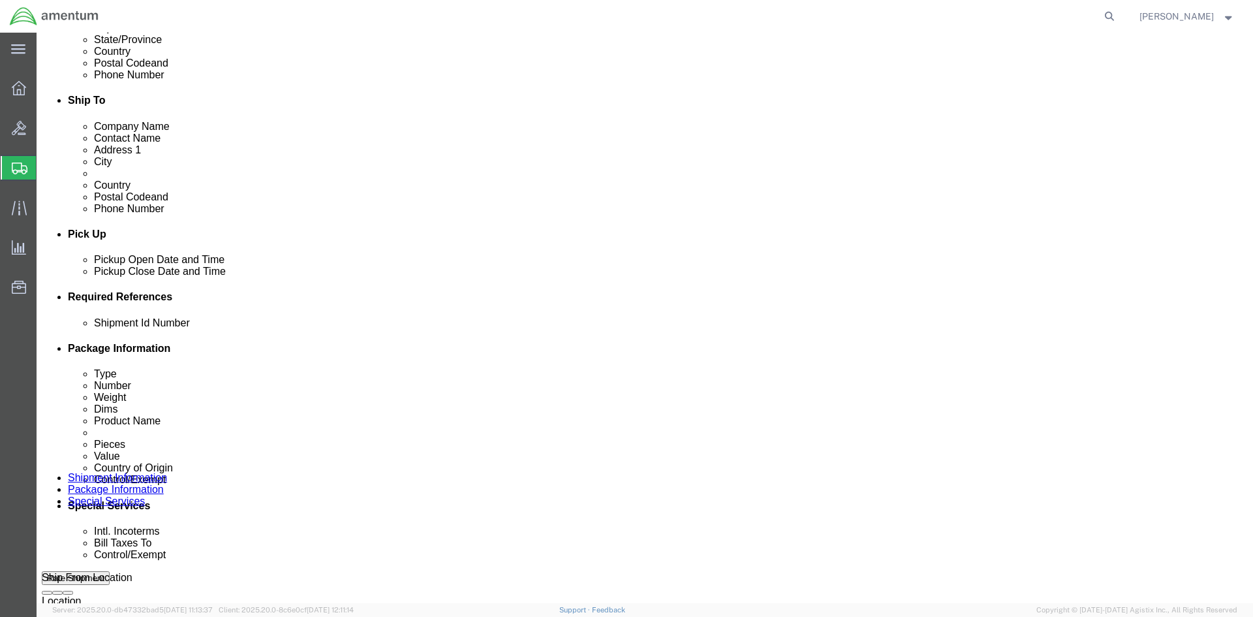
type input "[PERSON_NAME]"
type input "c/o Amentum Services, Inc."
type input "Aguadilla"
type input "00604"
type input "[US_EMPLOYER_IDENTIFICATION_NUMBER]"
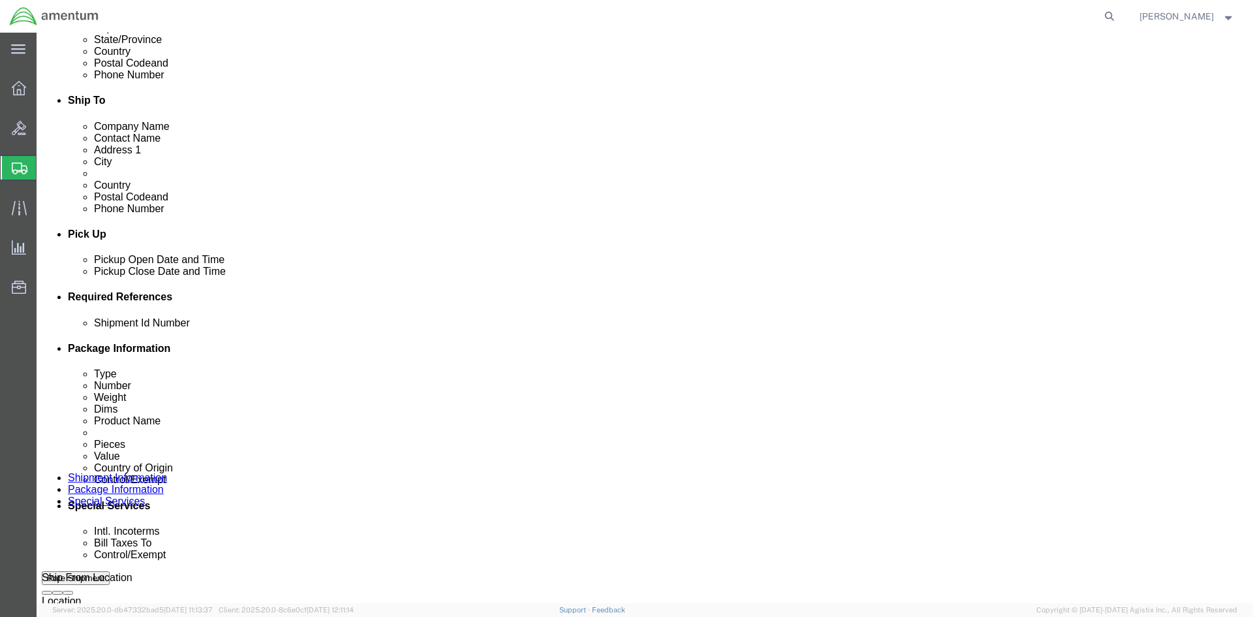
click select "Select Recipient Account Sender/Shipper Third Party Account"
select select "SHIP"
click select "Select Recipient Account Sender/Shipper Third Party Account"
select select "SHIP"
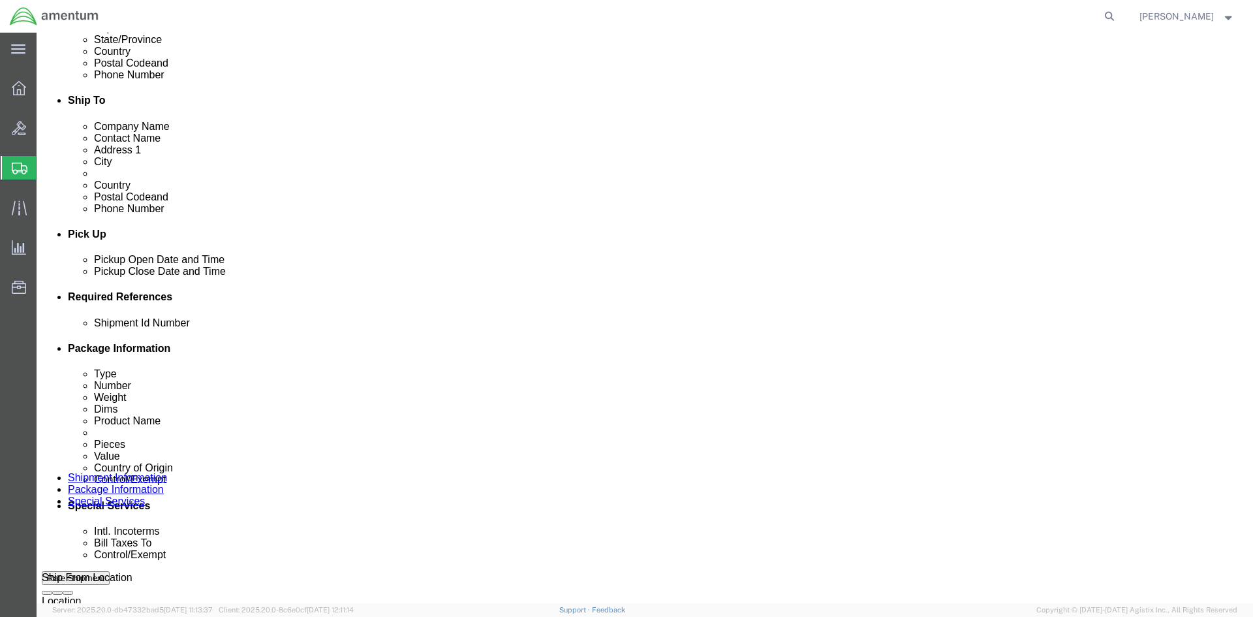
click select "Select Recipient Account Sender/Shipper Third Party Account"
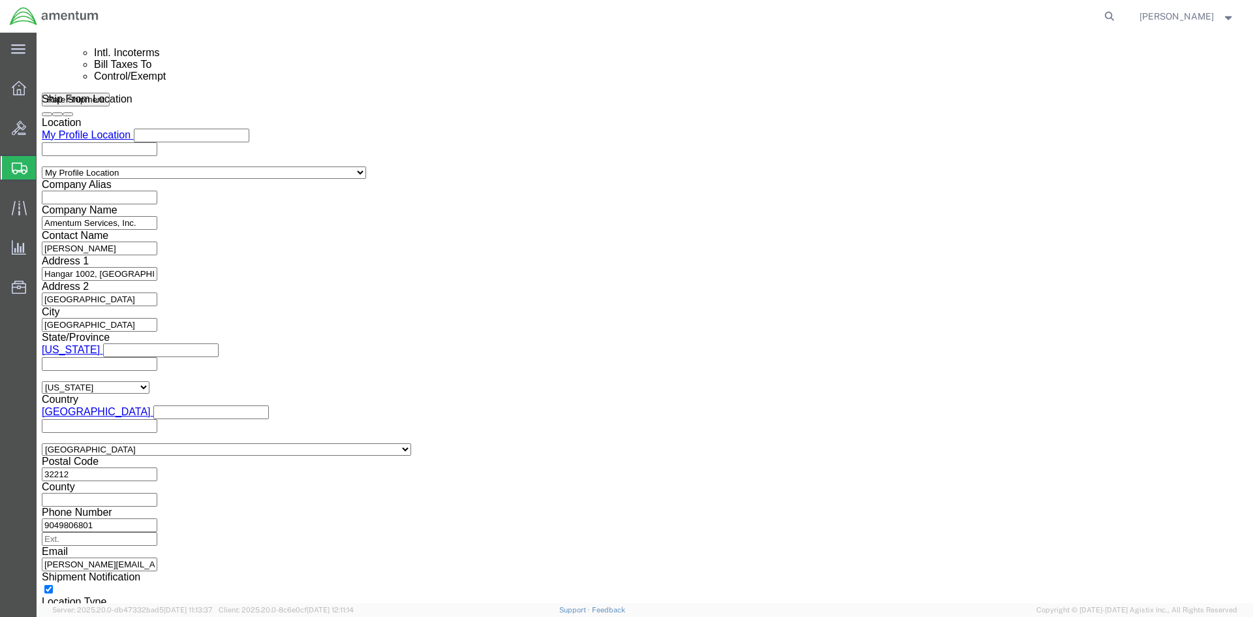
scroll to position [914, 0]
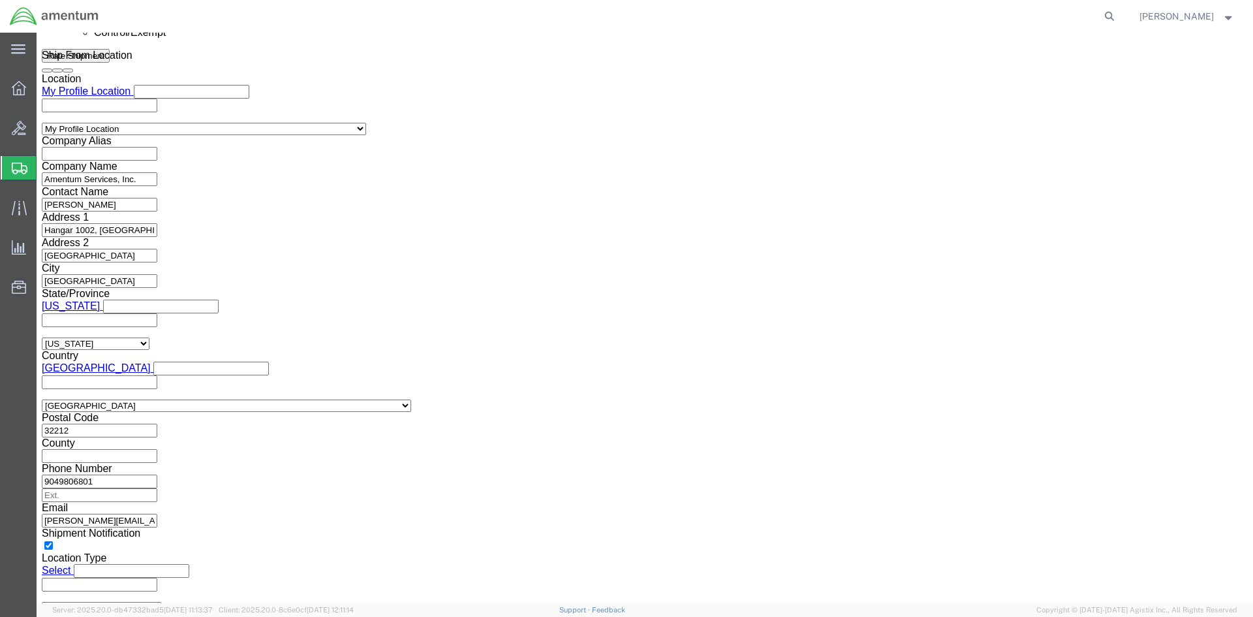
click div "Control/Exempt Select ATF BIS DEA EPA FDA FTR ITAR OFAC Other (OPA) Lic./Ex. Co…"
click select "Select ATF BIS DEA EPA FDA FTR ITAR OFAC Other (OPA)"
select select "FTR"
click select "Select ATF BIS DEA EPA FDA FTR ITAR OFAC Other (OPA)"
click select "Select 30.2(d)(2) 30.36 30.37(a) 30.37(f) 30.37(g) 30.37(h) 30.37(i) 30.37(j) 3…"
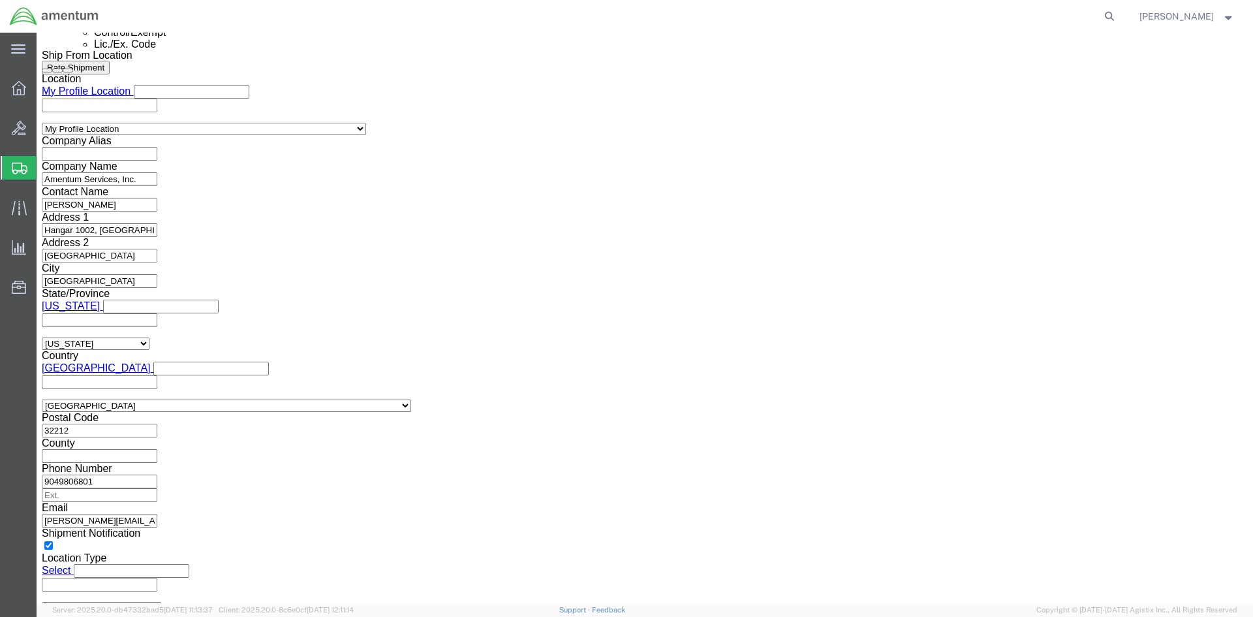
select select "30.37(a)"
click select "Select 30.2(d)(2) 30.36 30.37(a) 30.37(f) 30.37(g) 30.37(h) 30.37(i) 30.37(j) 3…"
click label "EIC"
click button "Rate Shipment"
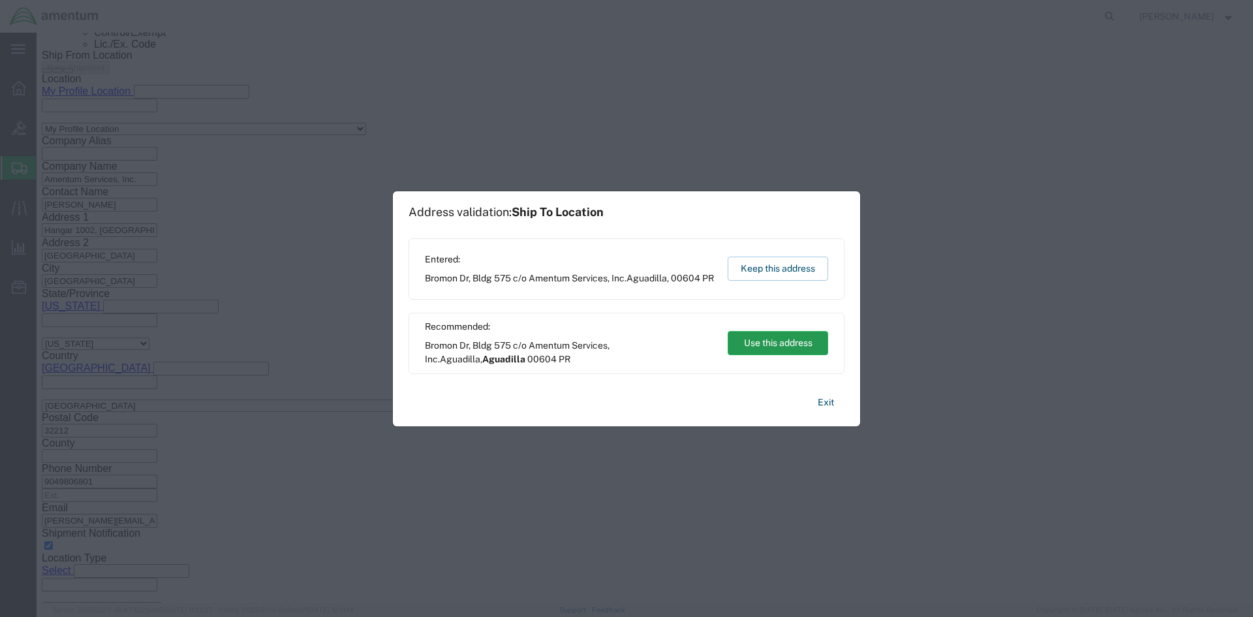
click at [784, 345] on button "Use this address" at bounding box center [778, 343] width 101 height 24
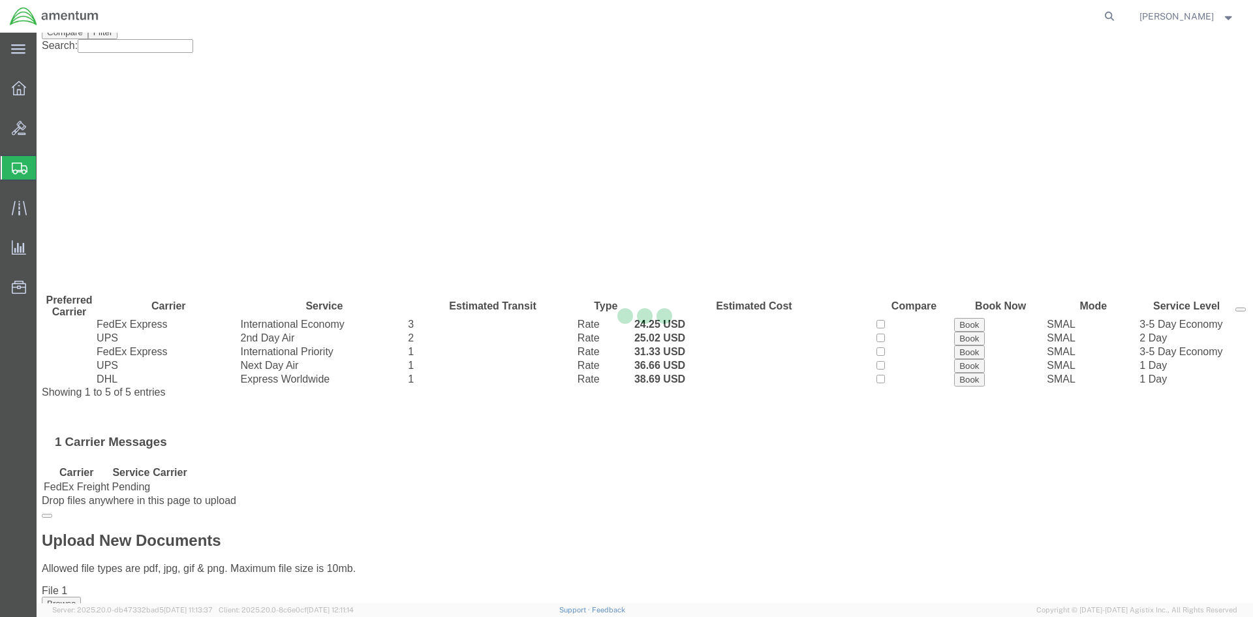
scroll to position [0, 0]
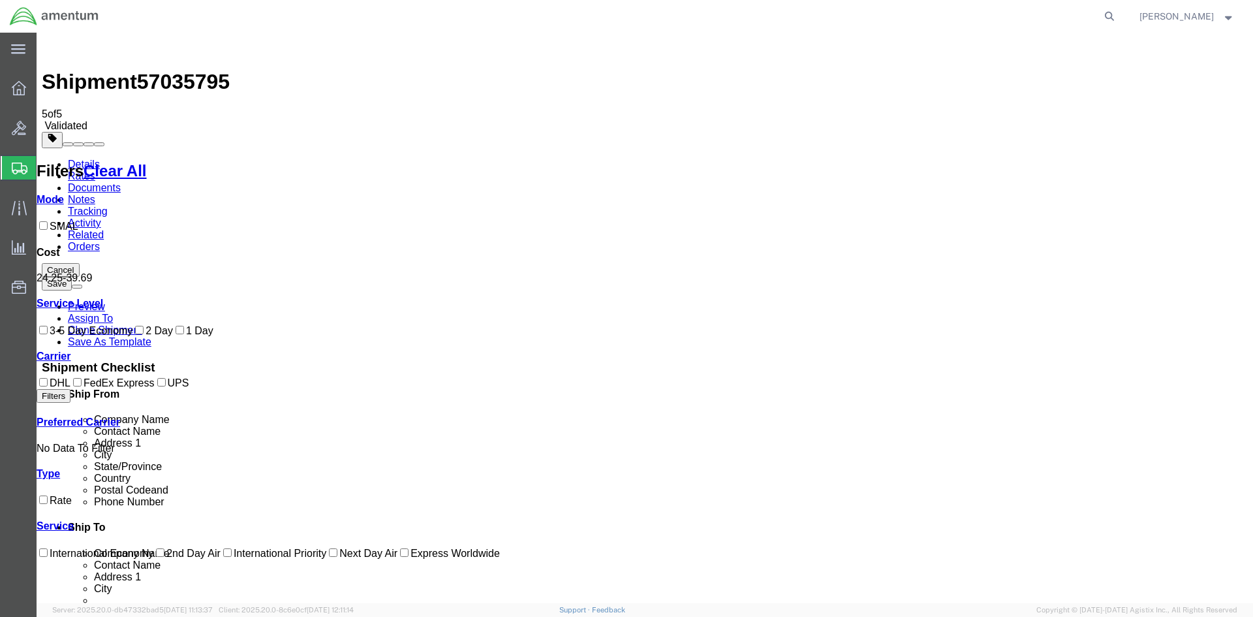
click at [72, 277] on button "Save" at bounding box center [57, 284] width 30 height 14
click at [121, 182] on link "Documents" at bounding box center [94, 187] width 53 height 11
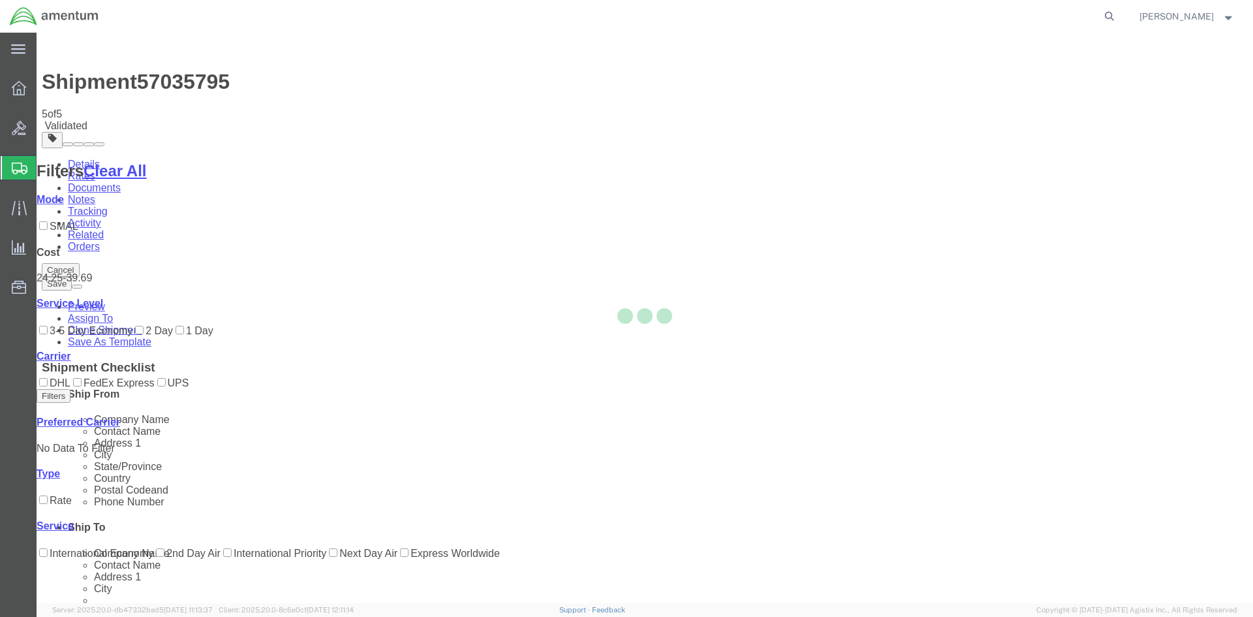
click at [129, 84] on div at bounding box center [645, 318] width 1217 height 571
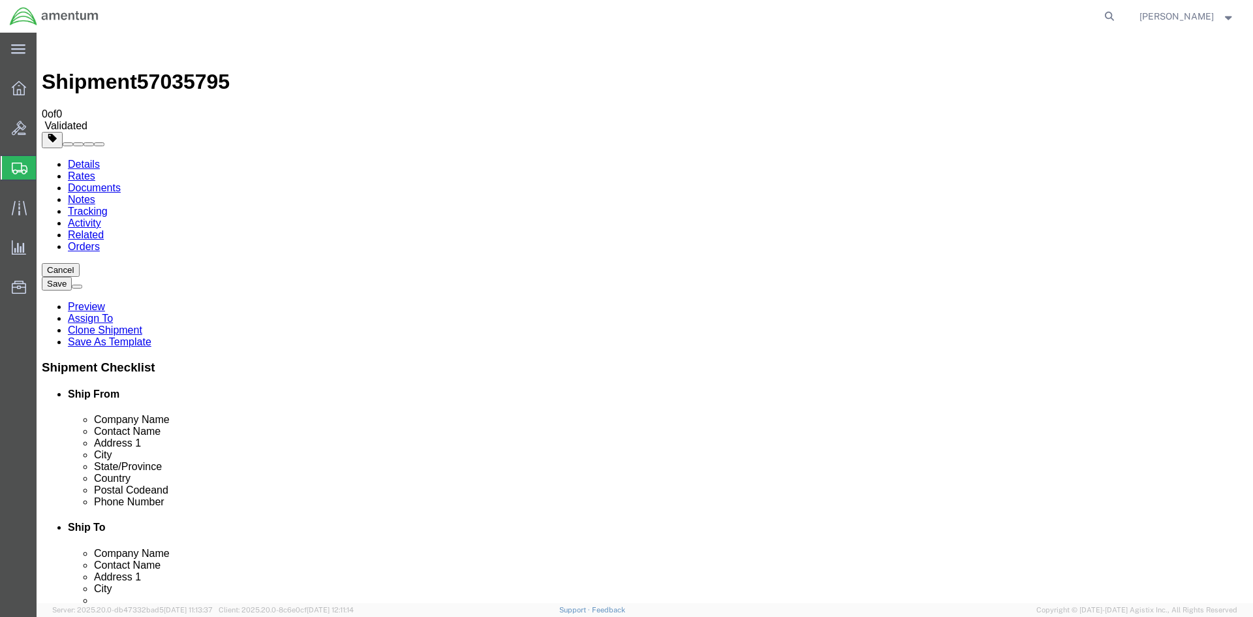
click at [75, 159] on link "Details" at bounding box center [84, 164] width 32 height 11
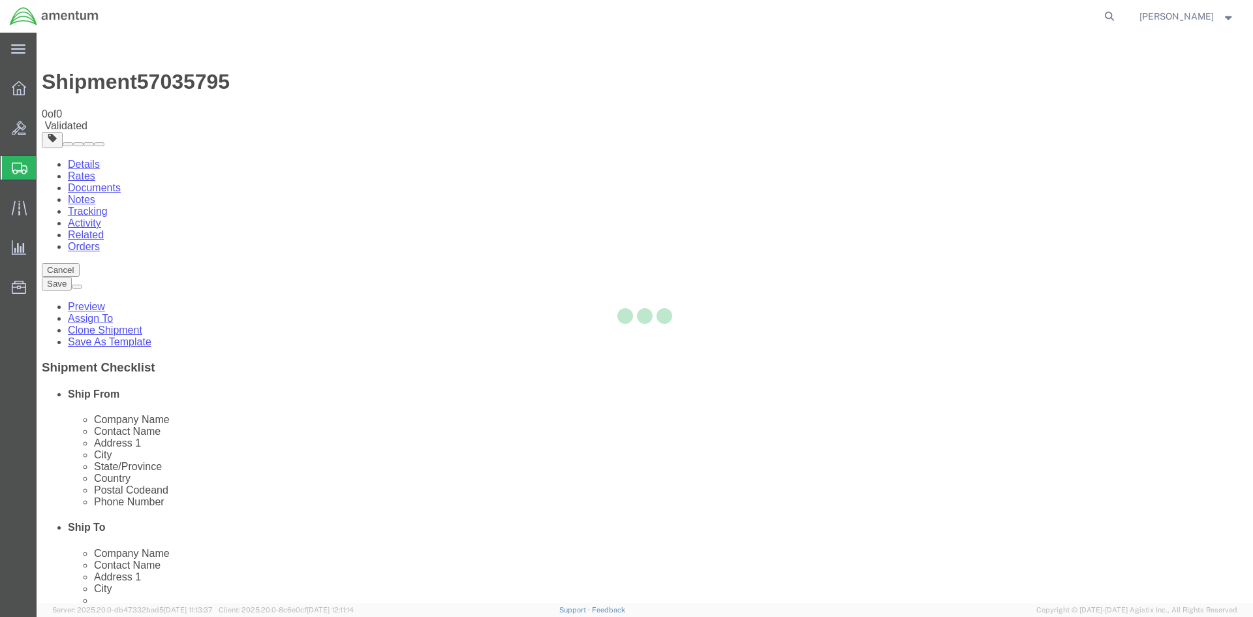
click at [100, 78] on div at bounding box center [645, 318] width 1217 height 571
click at [88, 82] on div at bounding box center [645, 318] width 1217 height 571
select select "49930"
select select "49933"
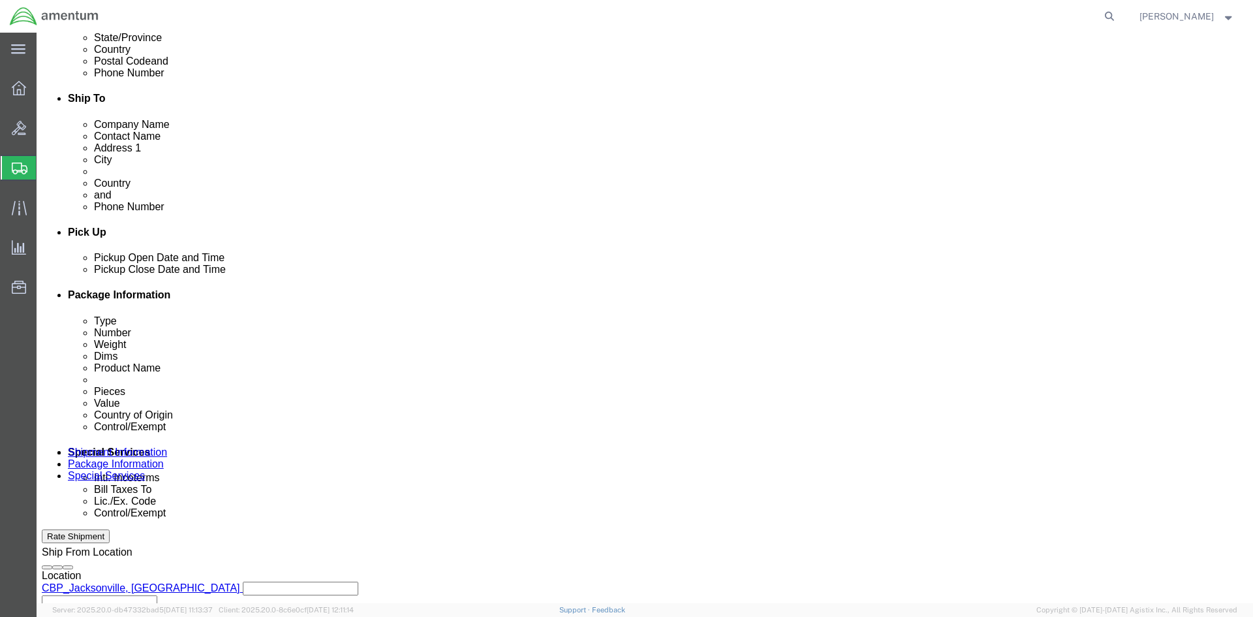
scroll to position [575, 0]
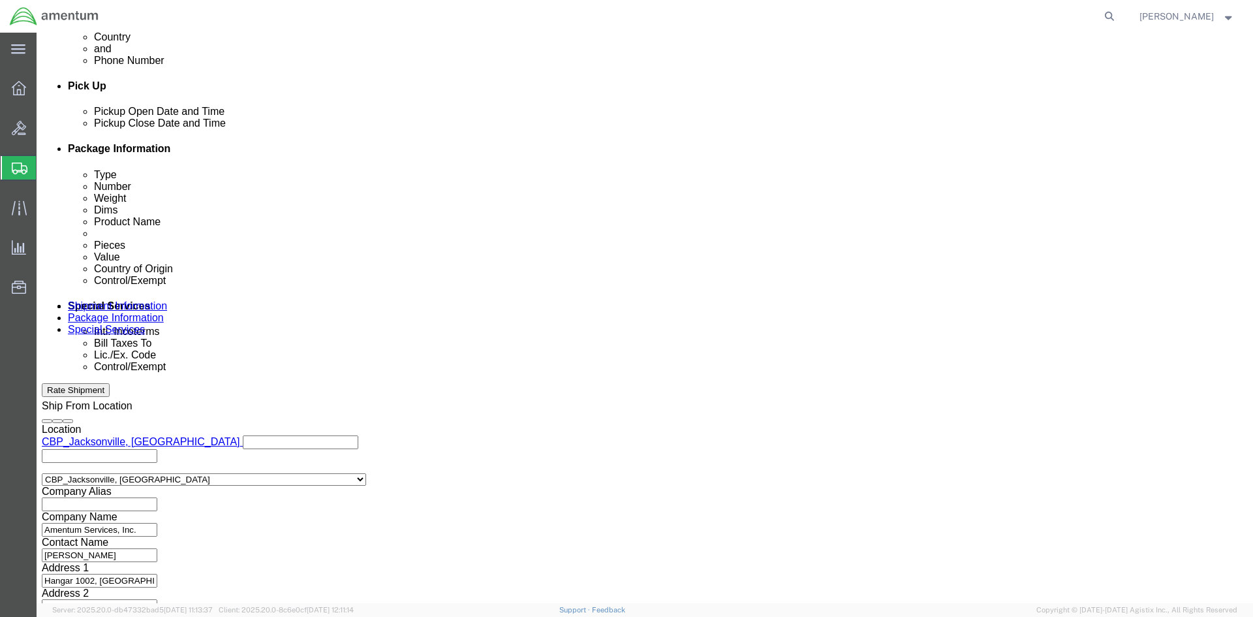
click button "Continue"
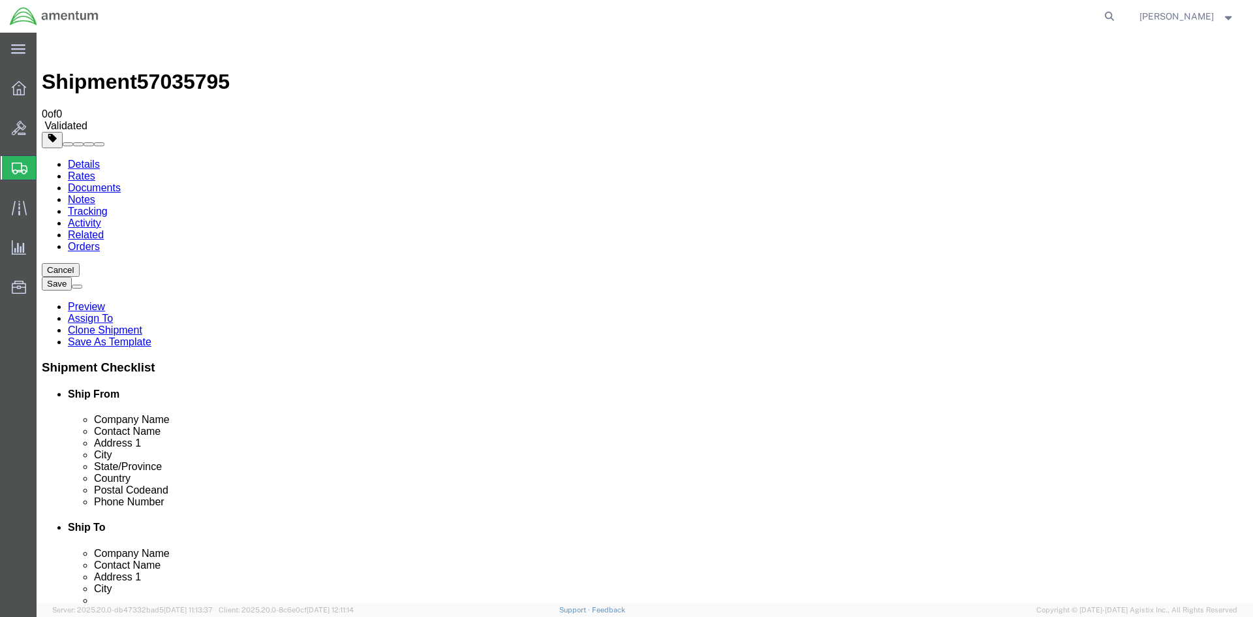
click dd "150.00 USD"
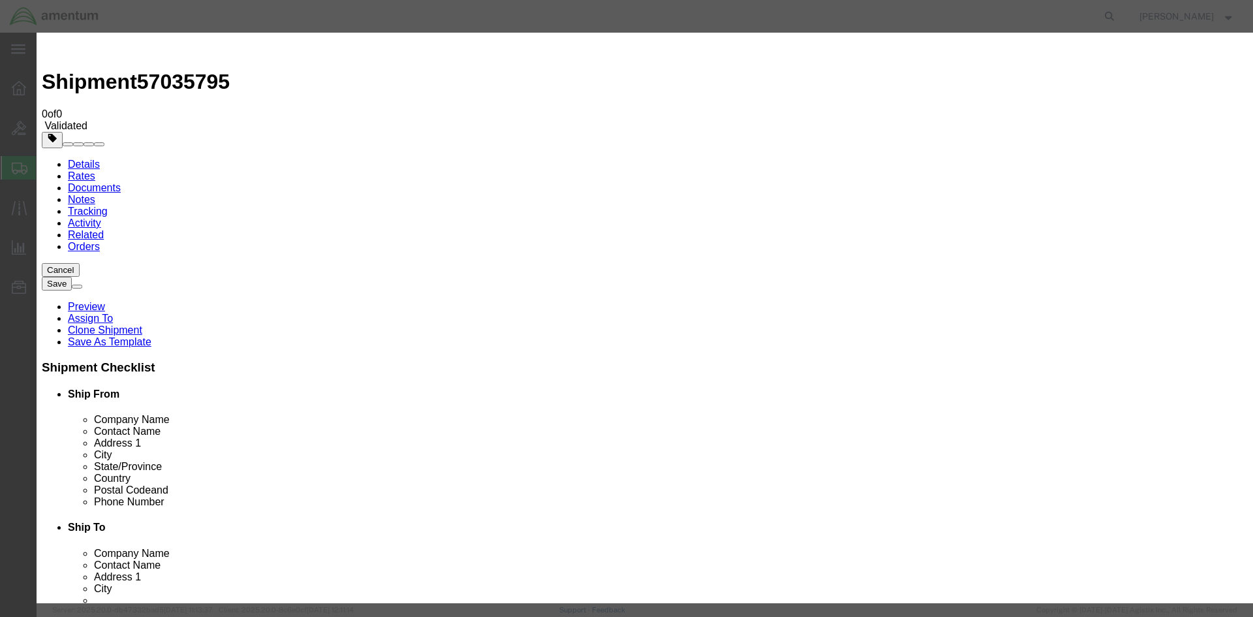
drag, startPoint x: 868, startPoint y: 501, endPoint x: 775, endPoint y: 441, distance: 110.7
click div "Edit content Commodity library Product Name AIRCRAFT PARTS Pieces 1.00 Select B…"
click div "Product Name AIRCRAFT PARTS Pieces 1.00 Select Bag Barrels 100Board Feet Bottle…"
click button "Save & Close"
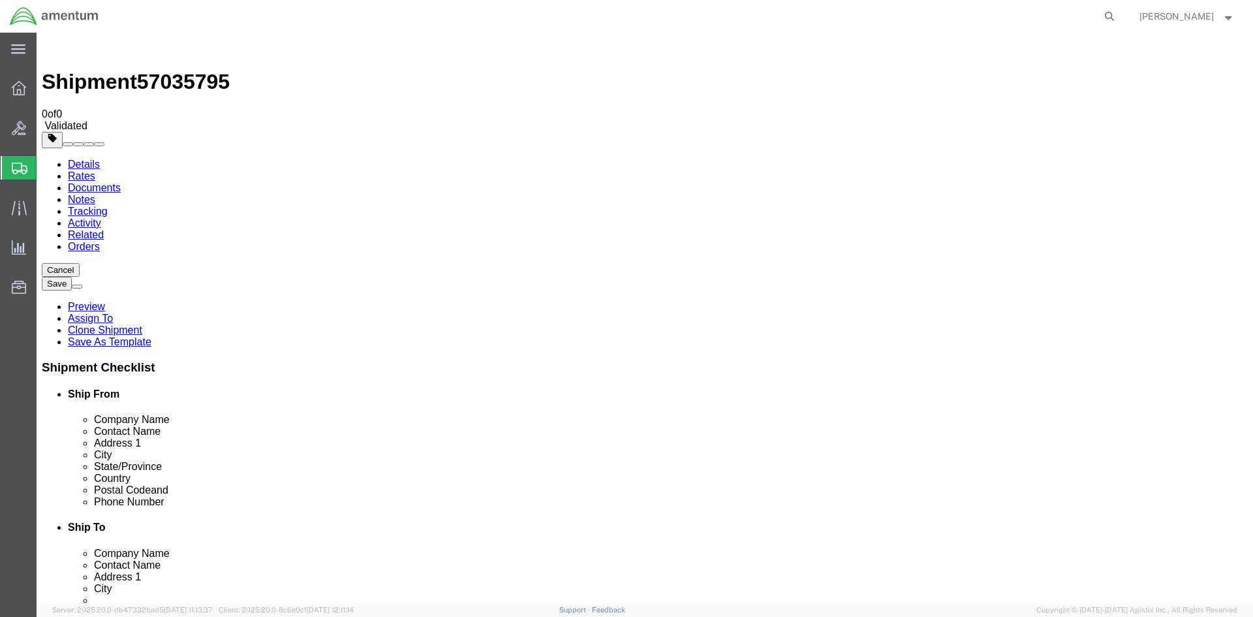
drag, startPoint x: 935, startPoint y: 514, endPoint x: 928, endPoint y: 511, distance: 7.6
click button "Continue"
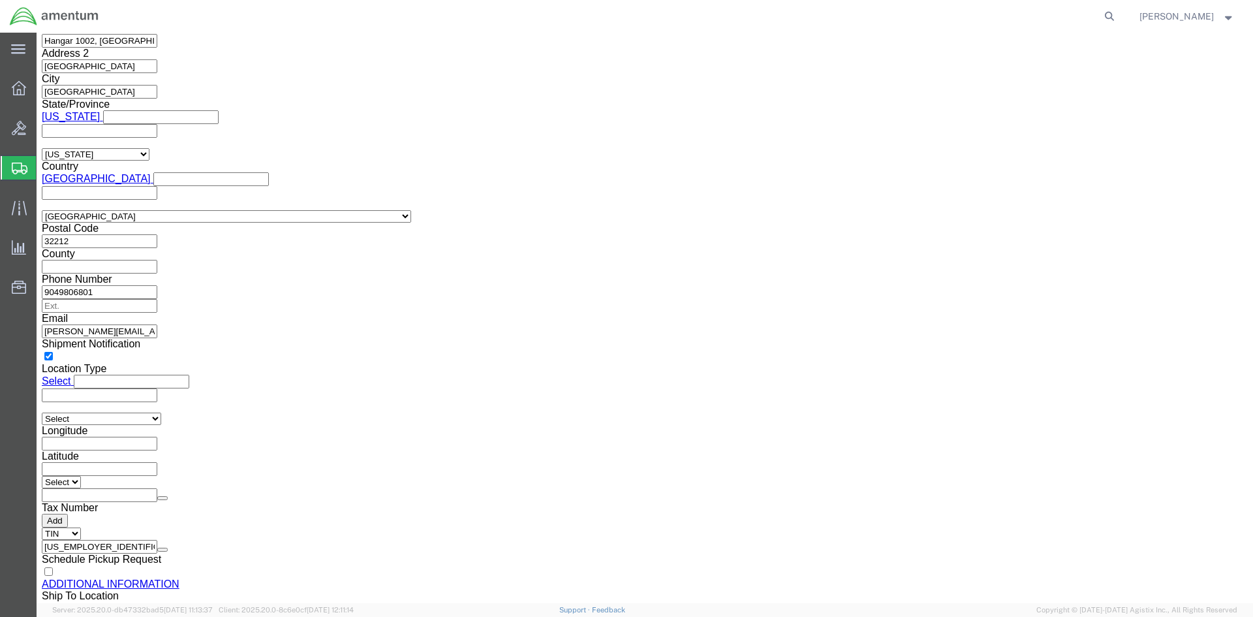
scroll to position [1104, 0]
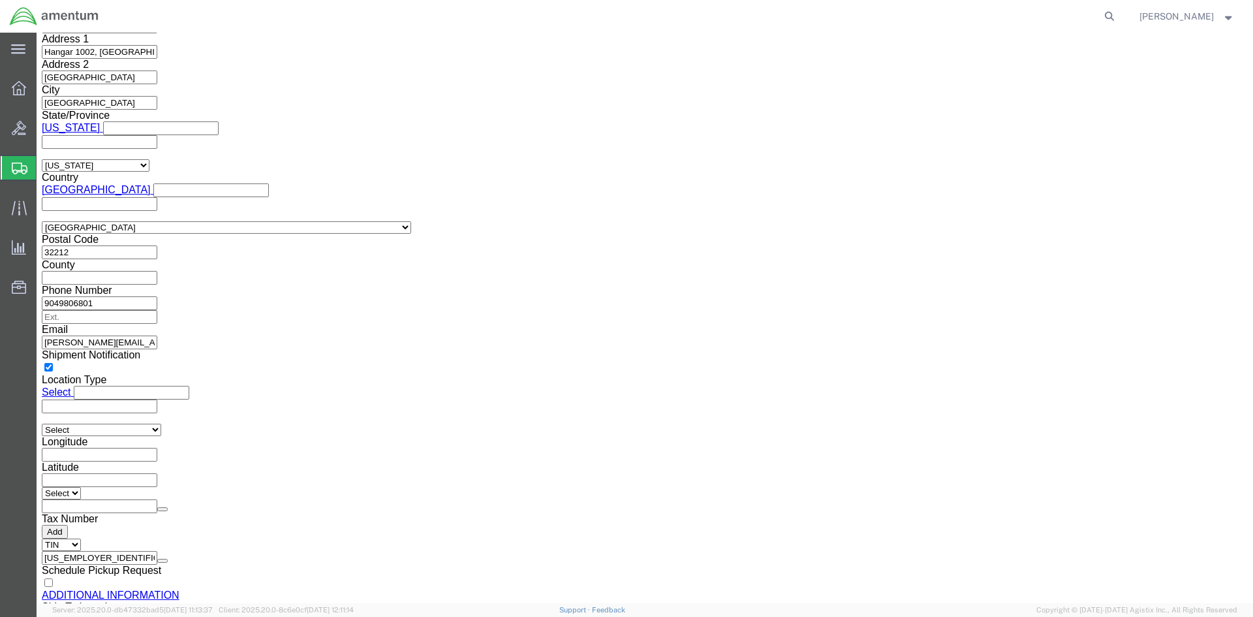
click button "Save"
click button "Rate Shipment"
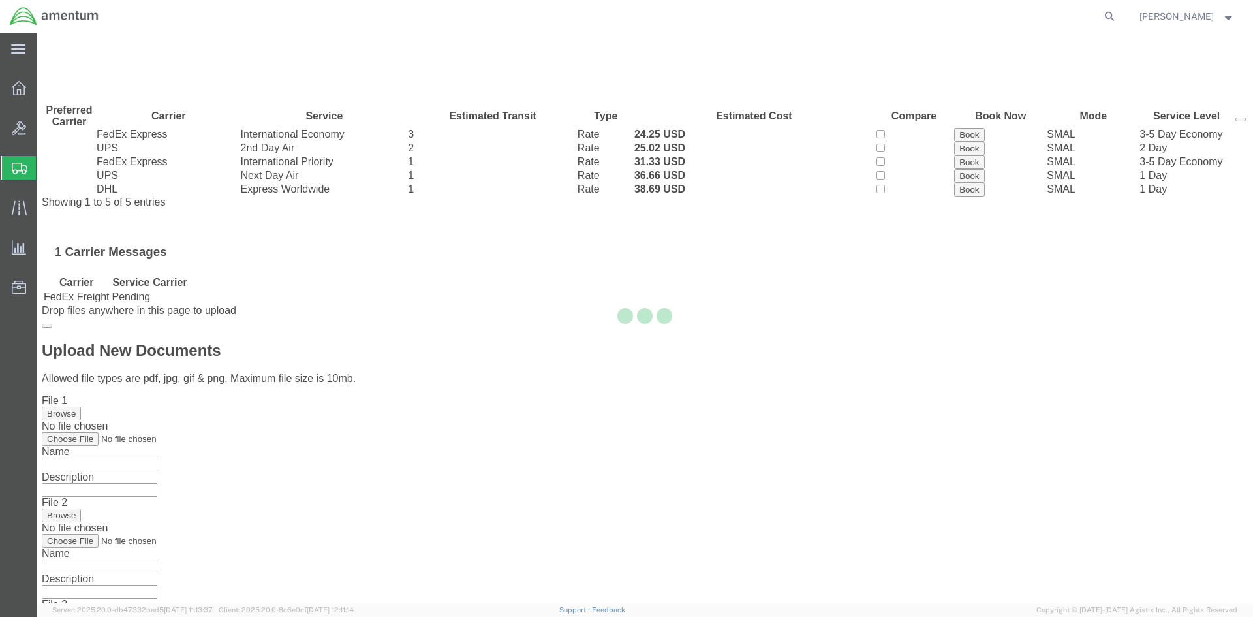
scroll to position [0, 0]
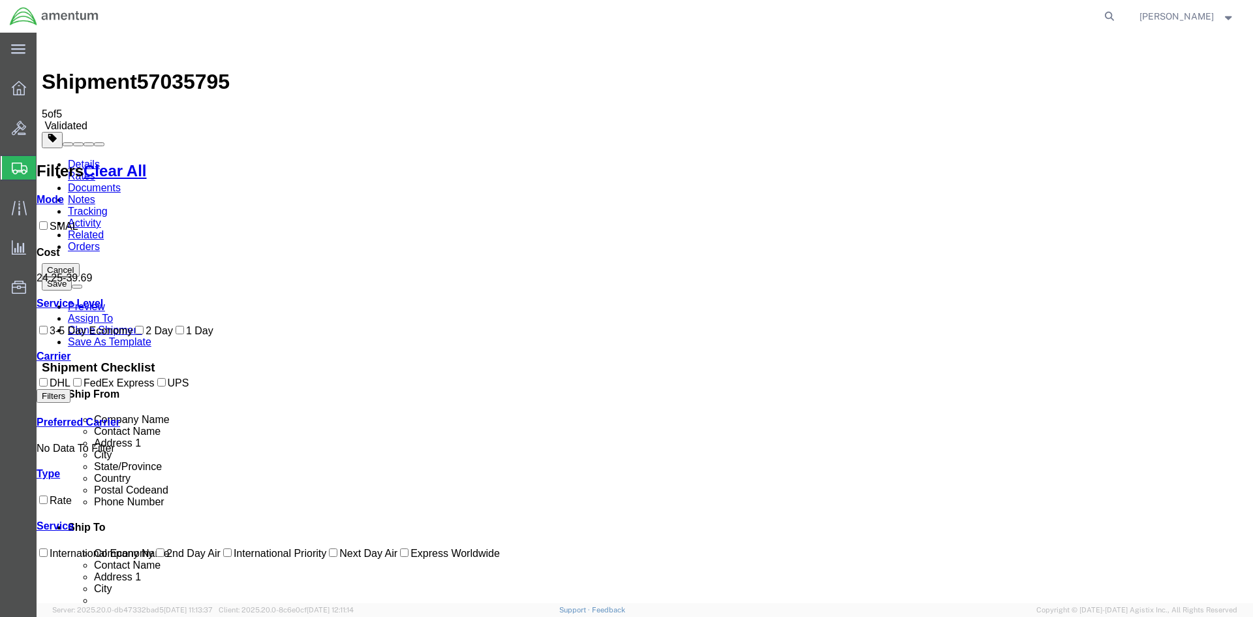
click at [95, 159] on link "Details" at bounding box center [84, 164] width 32 height 11
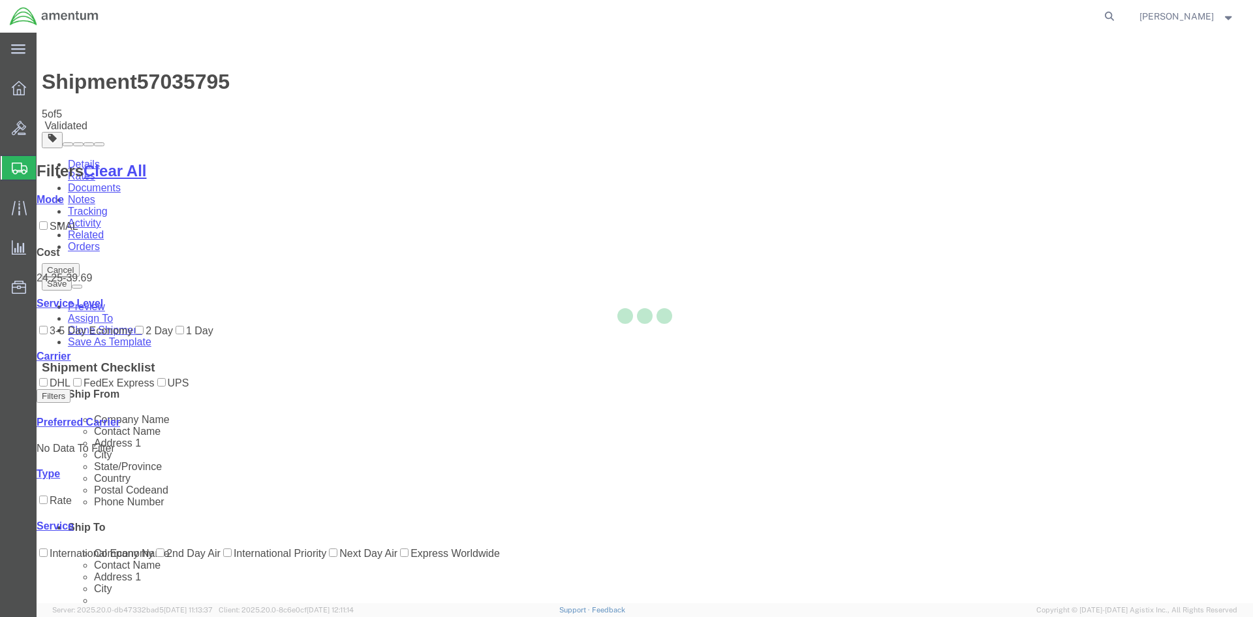
select select "49930"
select select "49933"
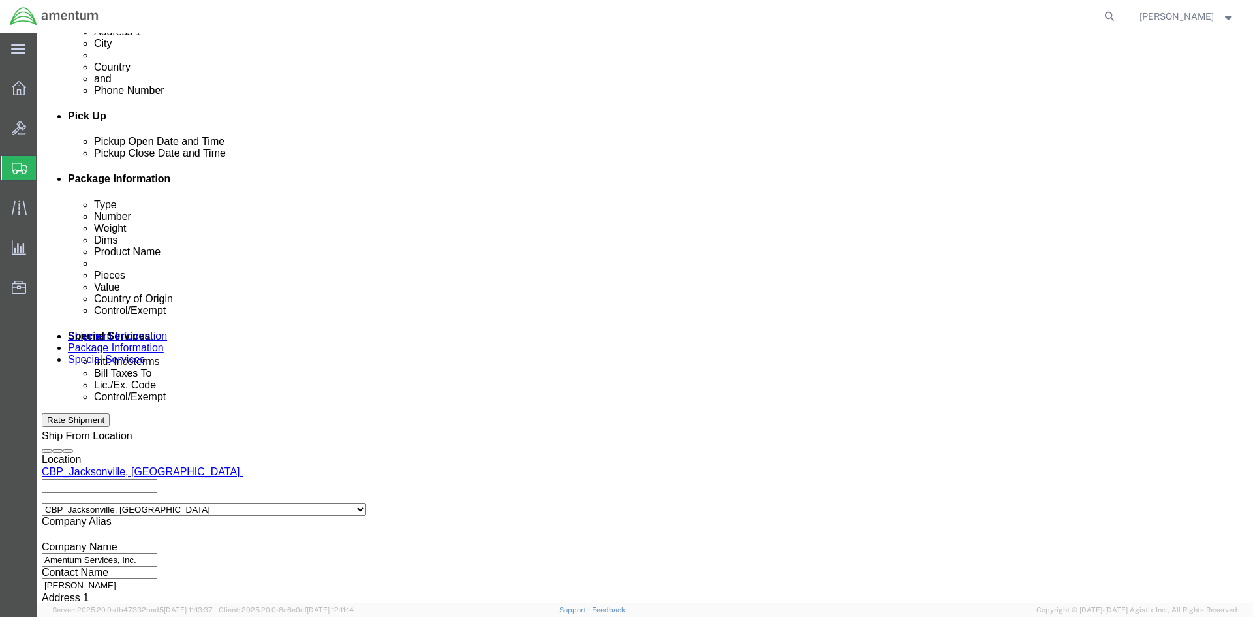
scroll to position [575, 0]
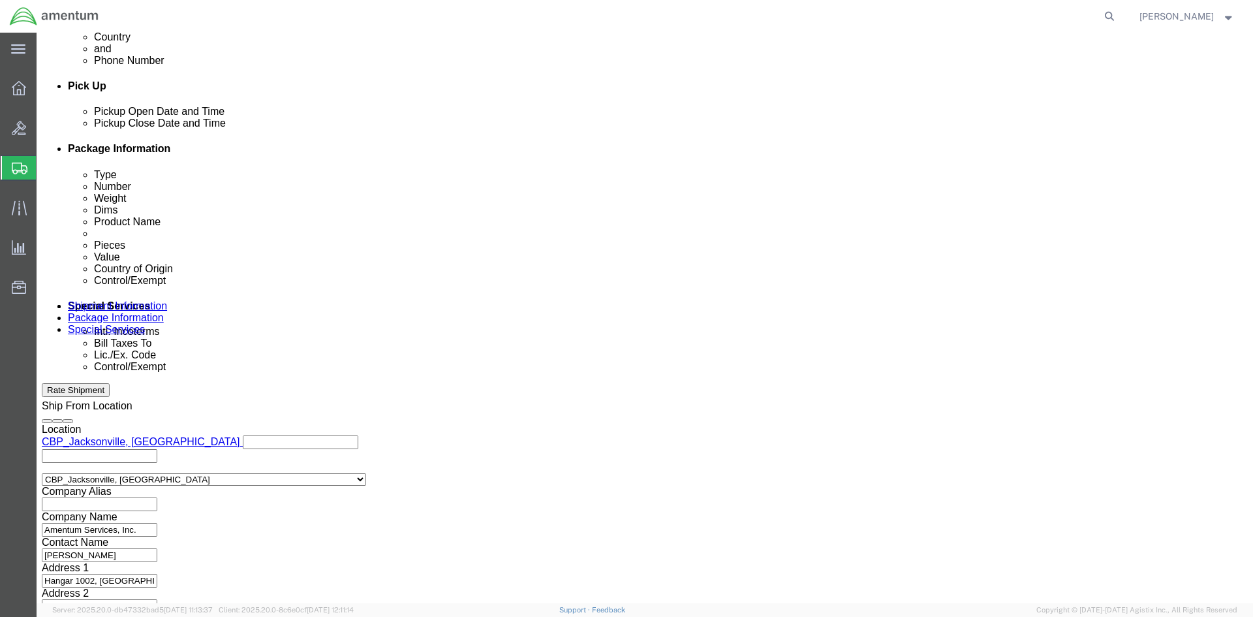
click button "Continue"
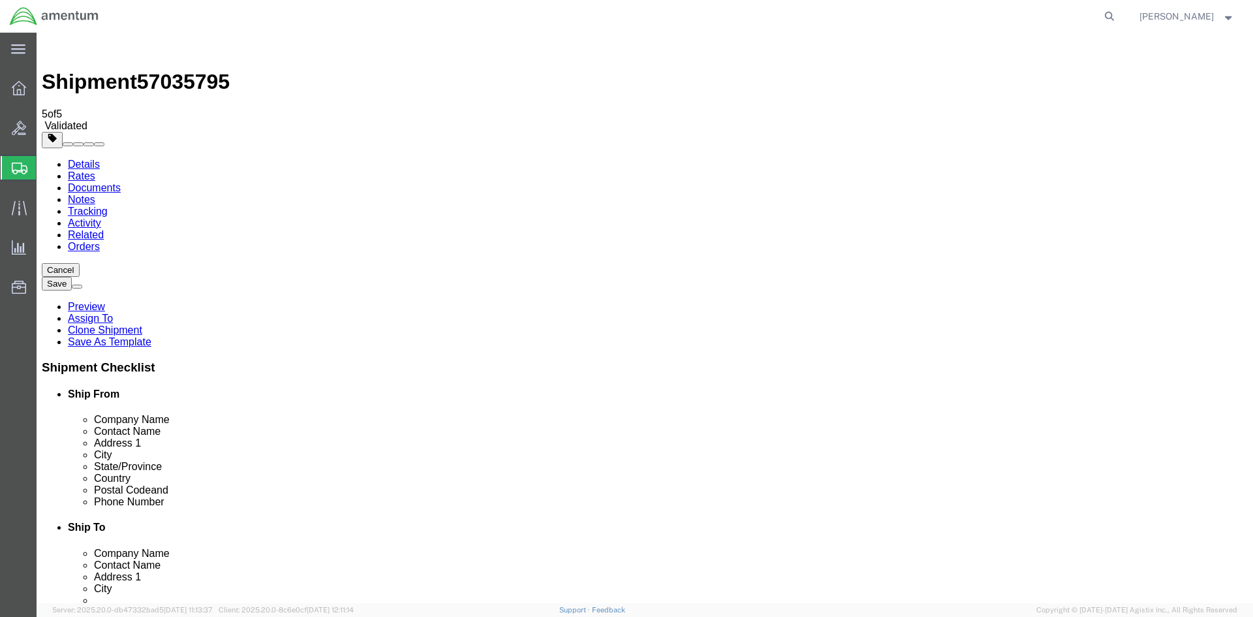
click dd "1.00 Each"
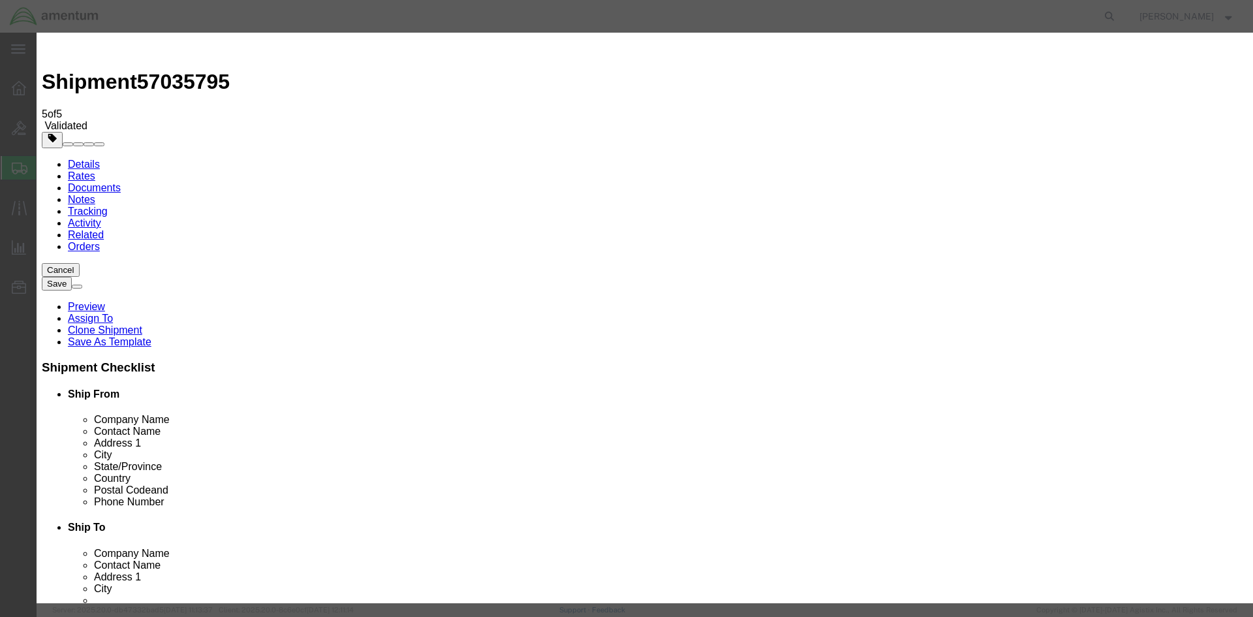
drag, startPoint x: 429, startPoint y: 99, endPoint x: 368, endPoint y: 99, distance: 60.7
click div "Product Name AIRCRAFT PARTS"
type input "DOD AIRCRAFT PARTS"
click input "text"
click textarea
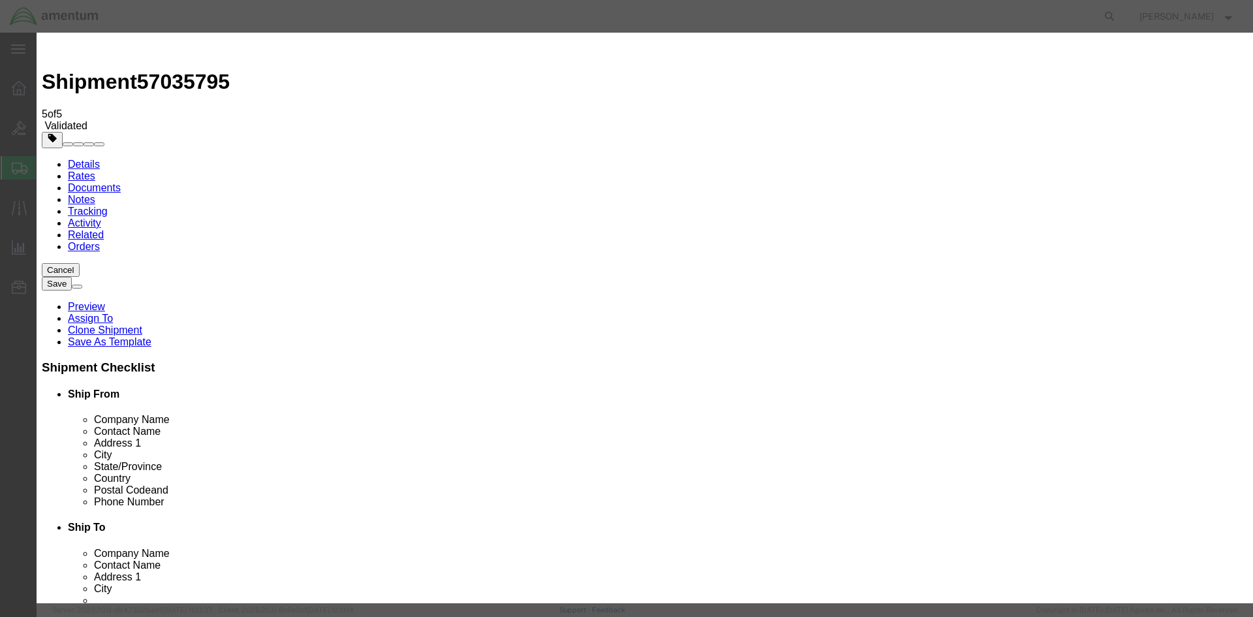
click input "text"
drag, startPoint x: 422, startPoint y: 264, endPoint x: 432, endPoint y: 262, distance: 9.5
click input "DOD"
type input "DOD"
click textarea
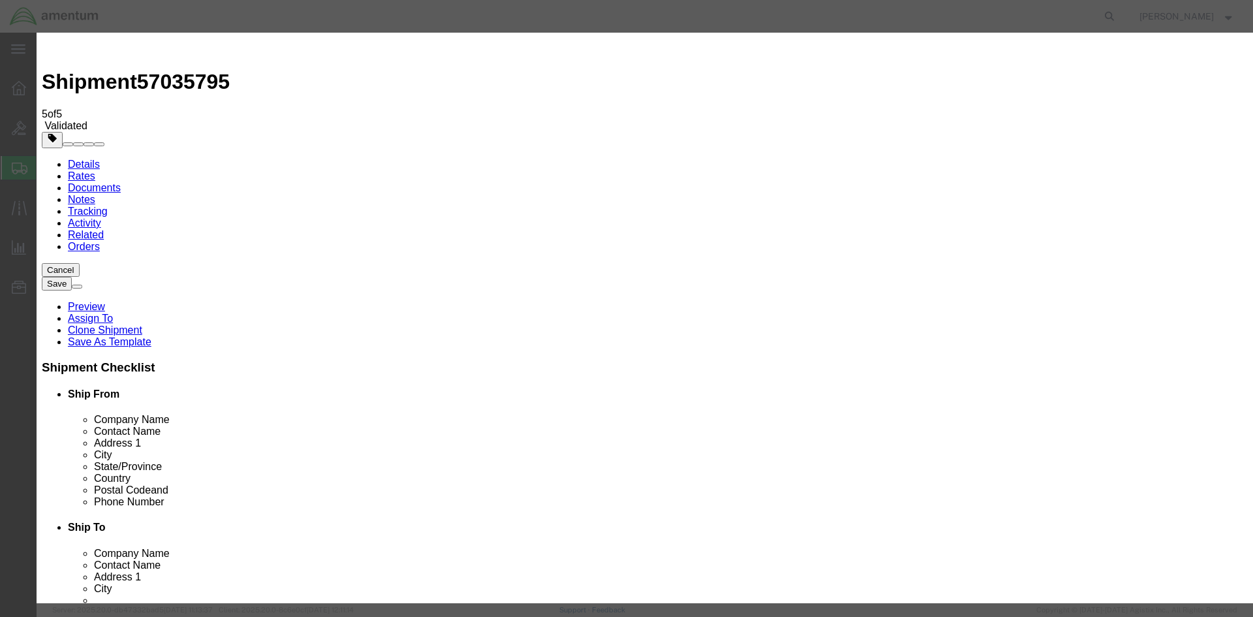
type textarea "d"
type textarea "DOD order"
click input "DOD AIRCRAFT PARTS"
type input "Department of Defense AC PARTS"
click button "Save & Close"
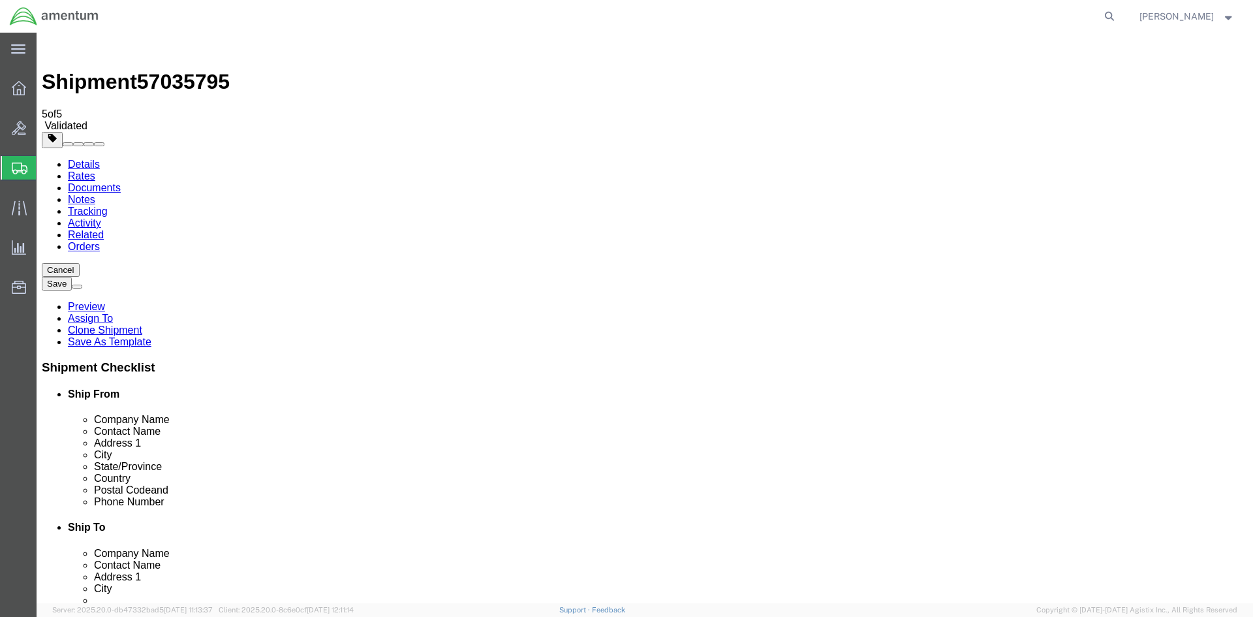
click button "Rate Shipment"
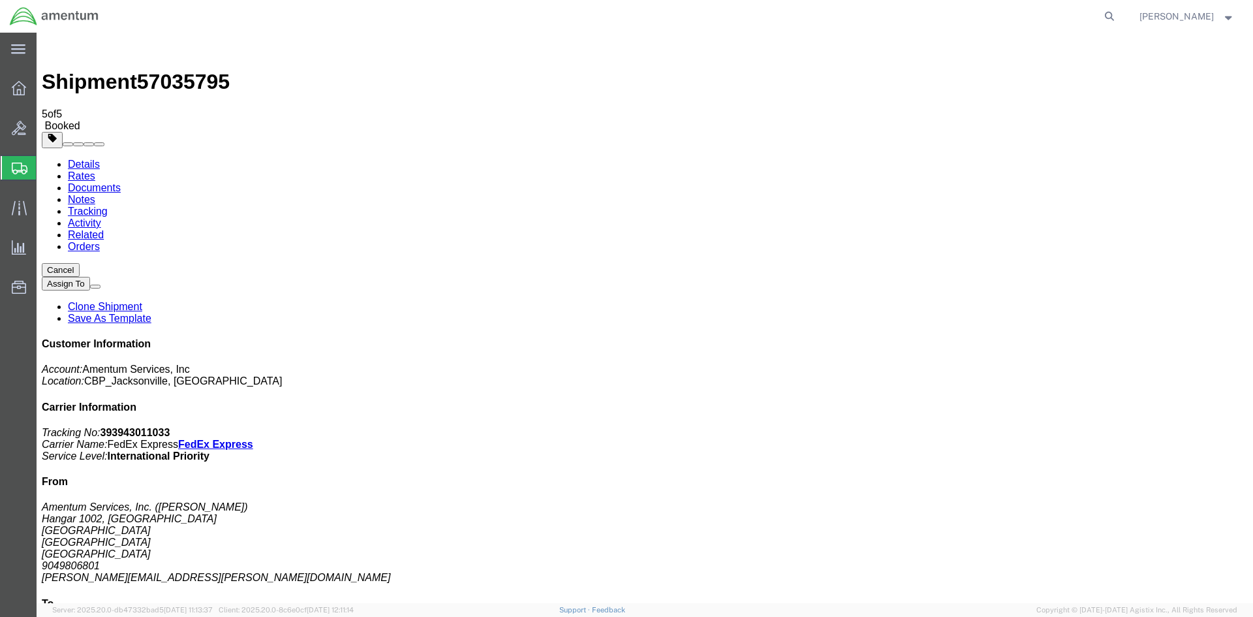
checkbox input "true"
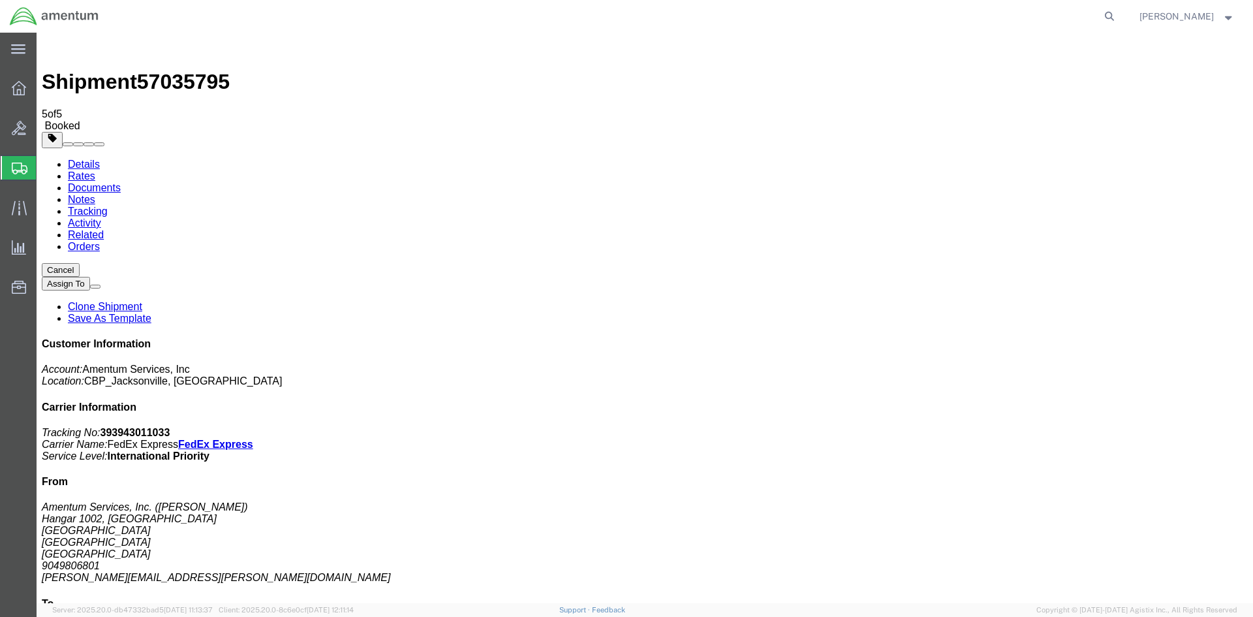
select select "5"
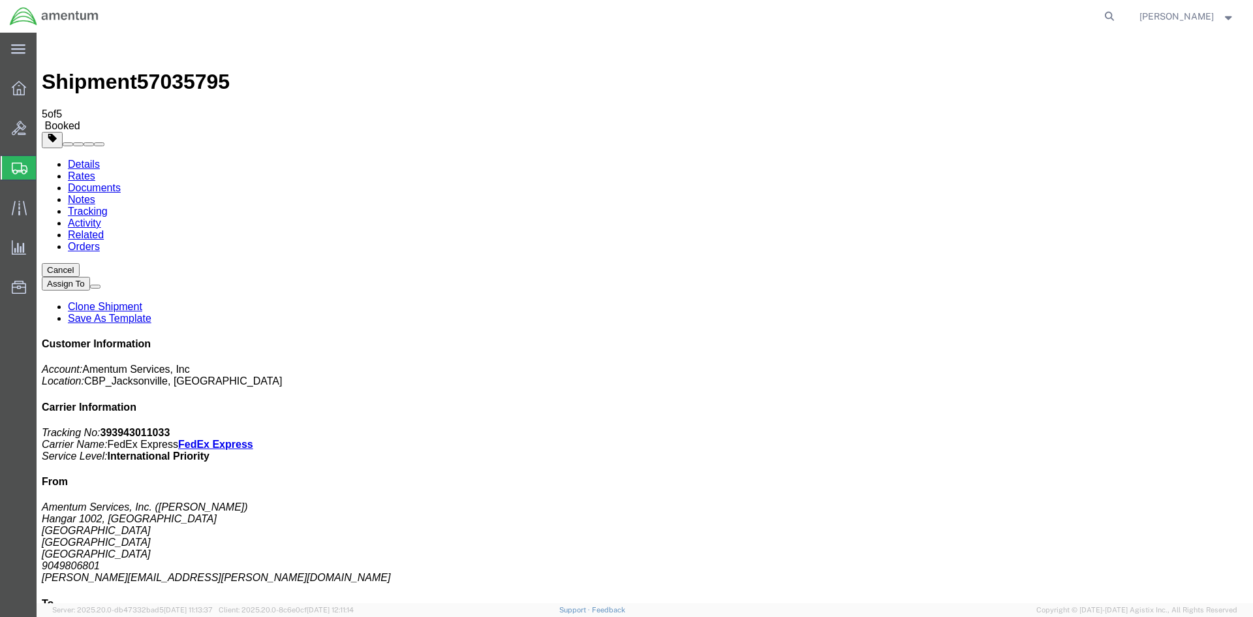
select select "2"
select select "5"
